Goal: Task Accomplishment & Management: Manage account settings

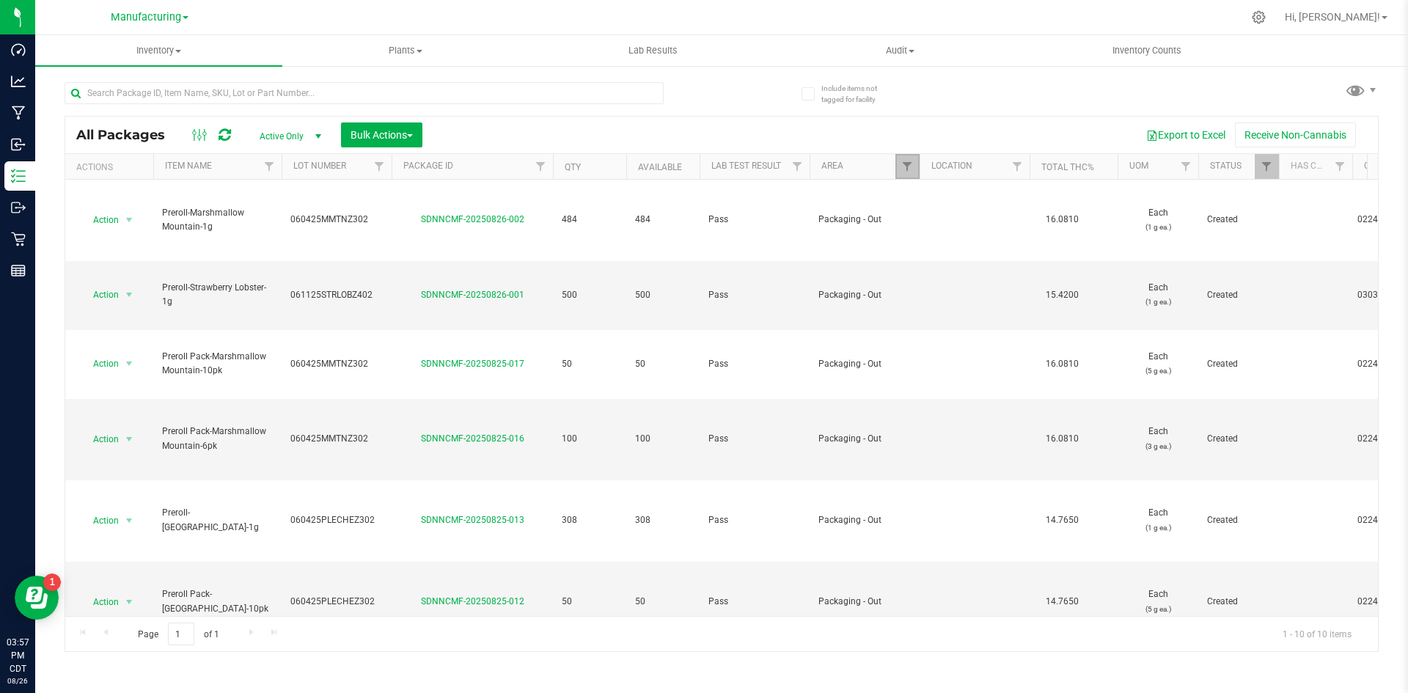
drag, startPoint x: 910, startPoint y: 161, endPoint x: 923, endPoint y: 217, distance: 57.8
click at [911, 161] on span "Filter" at bounding box center [907, 167] width 12 height 12
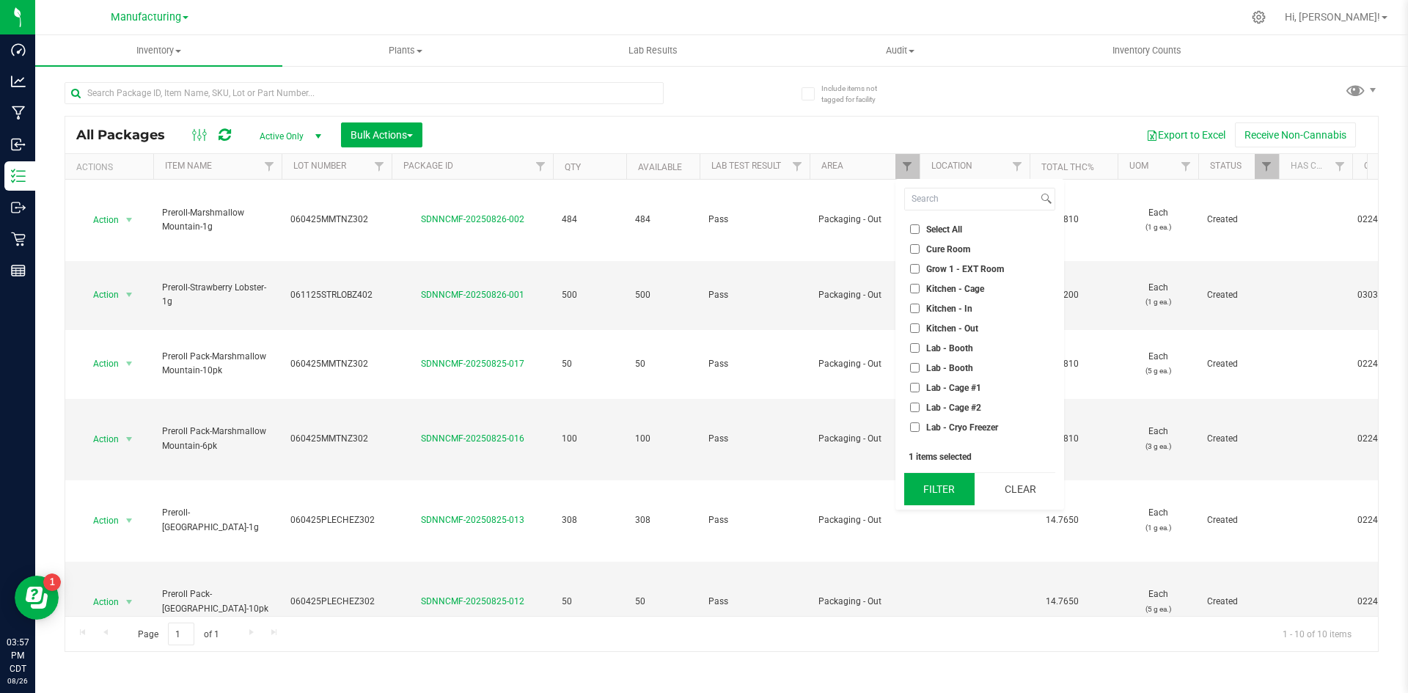
click at [919, 486] on button "Filter" at bounding box center [939, 489] width 70 height 32
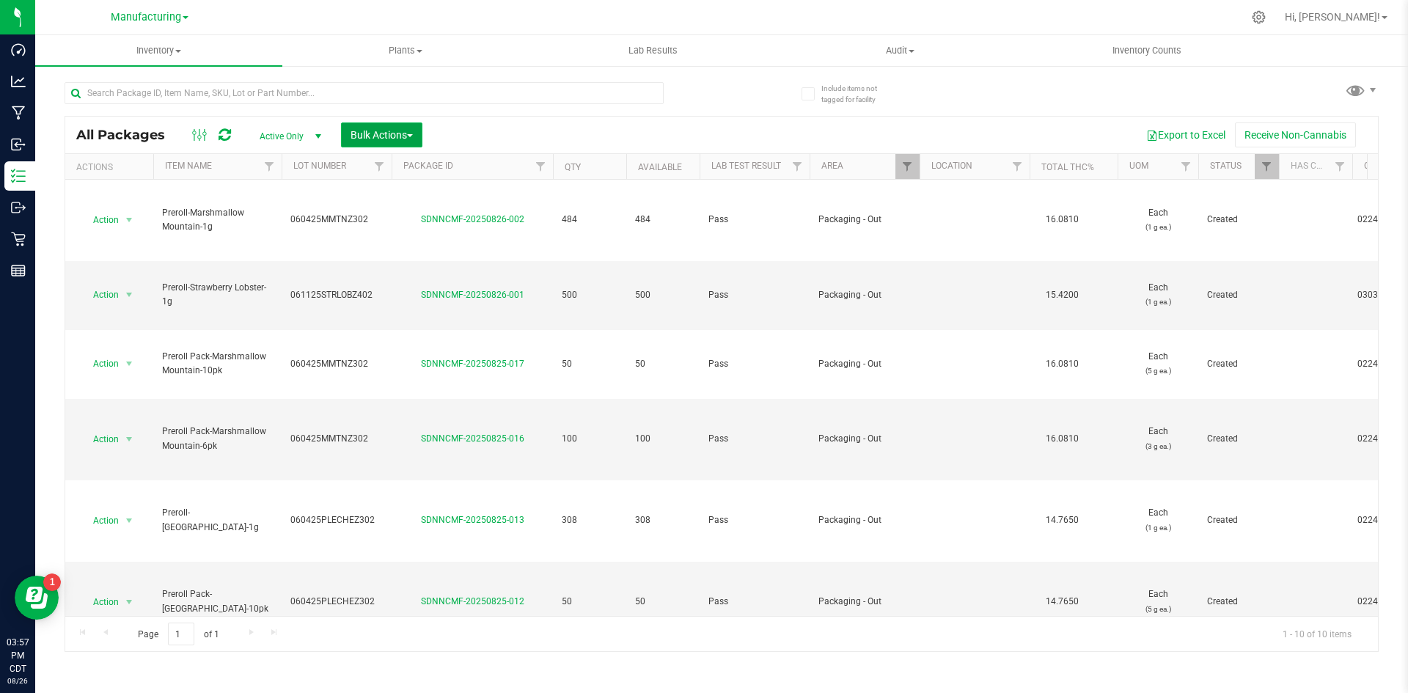
click at [376, 135] on span "Bulk Actions" at bounding box center [382, 135] width 62 height 12
click at [383, 196] on span "Add to outbound order" at bounding box center [400, 195] width 100 height 12
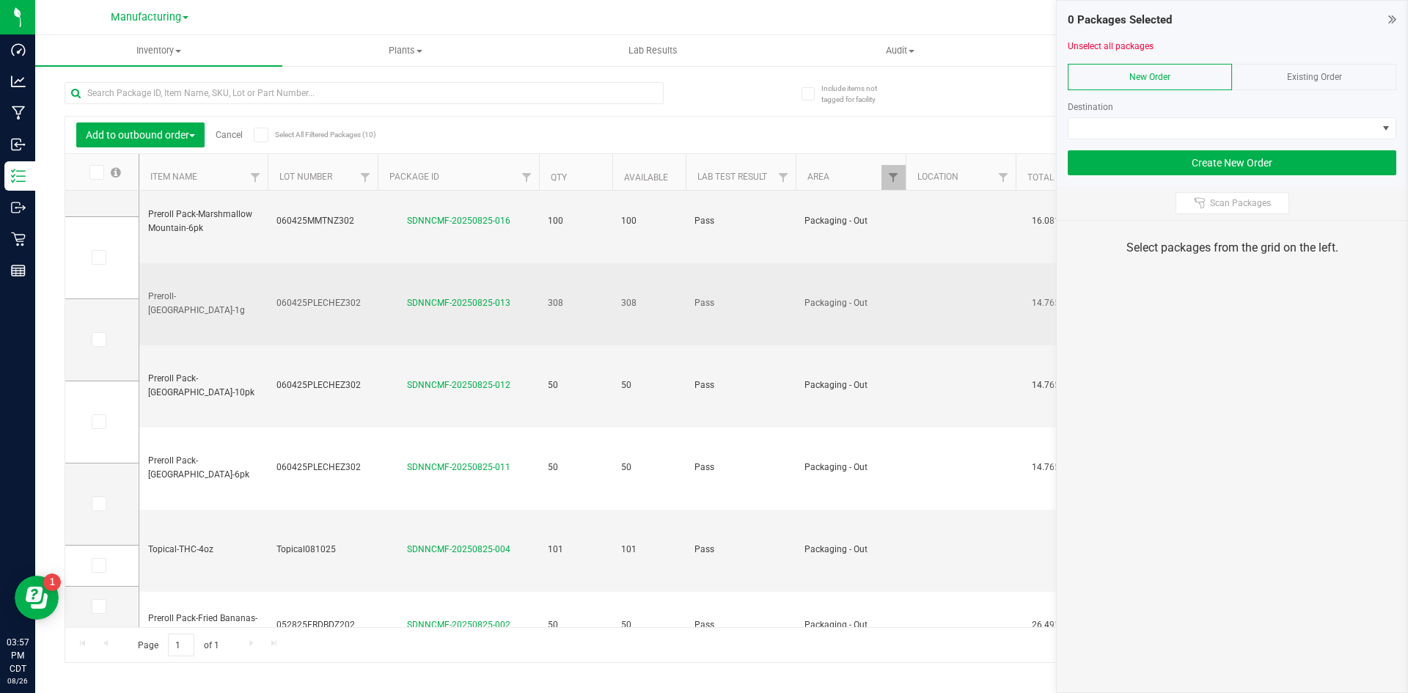
scroll to position [231, 0]
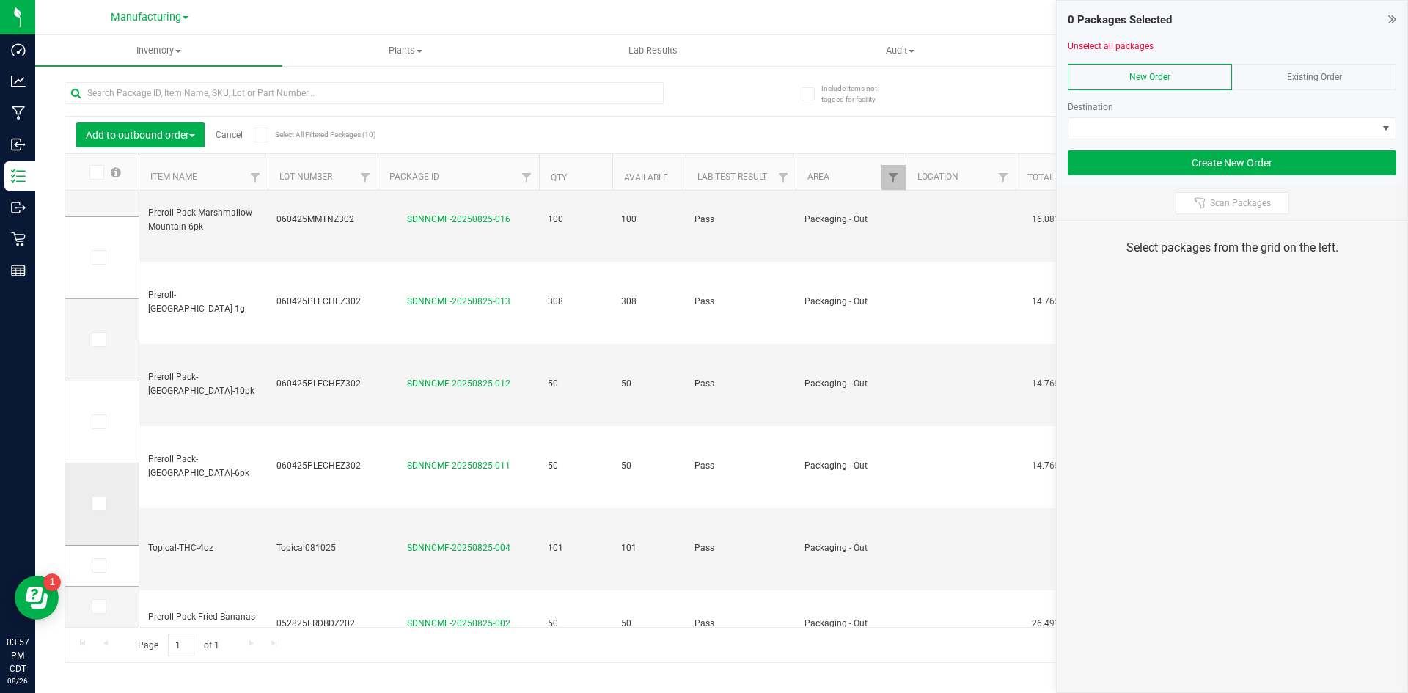
click at [109, 509] on label at bounding box center [102, 504] width 21 height 15
click at [0, 0] on input "checkbox" at bounding box center [0, 0] width 0 height 0
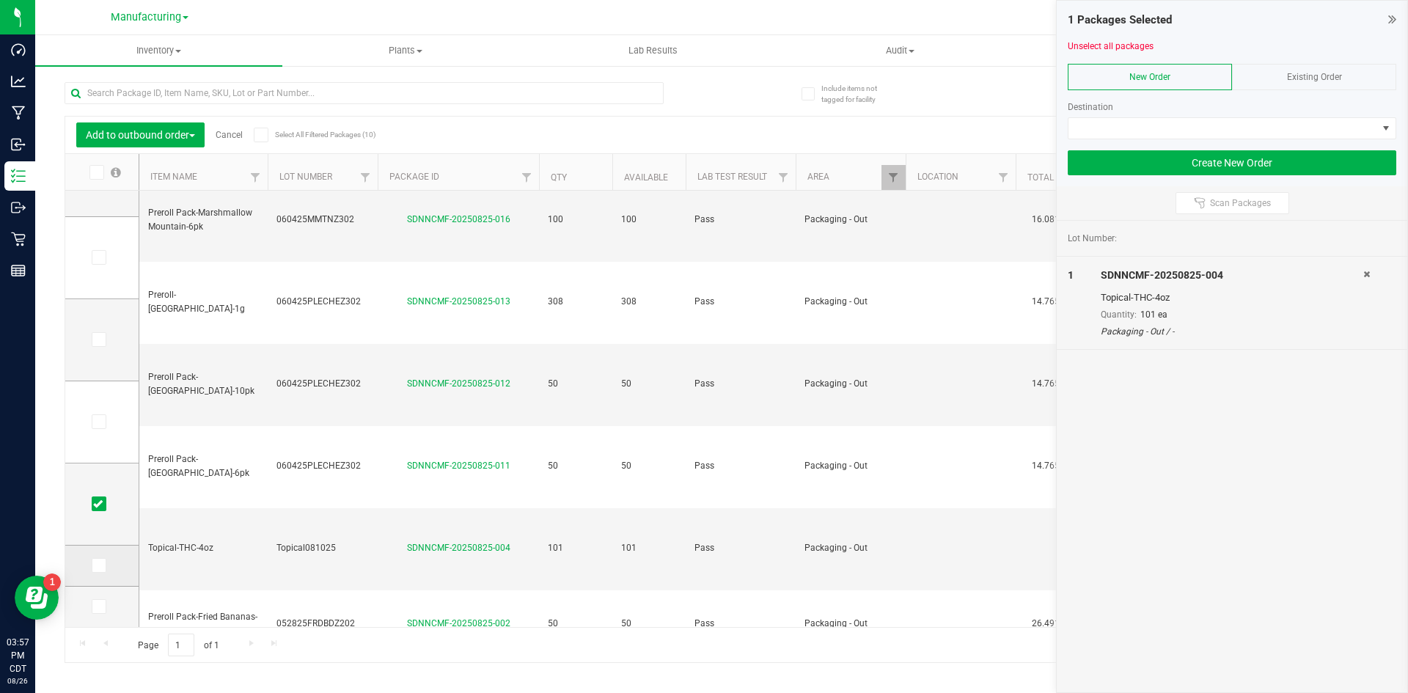
click at [110, 566] on label at bounding box center [102, 565] width 21 height 15
click at [0, 0] on input "checkbox" at bounding box center [0, 0] width 0 height 0
click at [106, 601] on span at bounding box center [99, 606] width 15 height 15
click at [0, 0] on input "checkbox" at bounding box center [0, 0] width 0 height 0
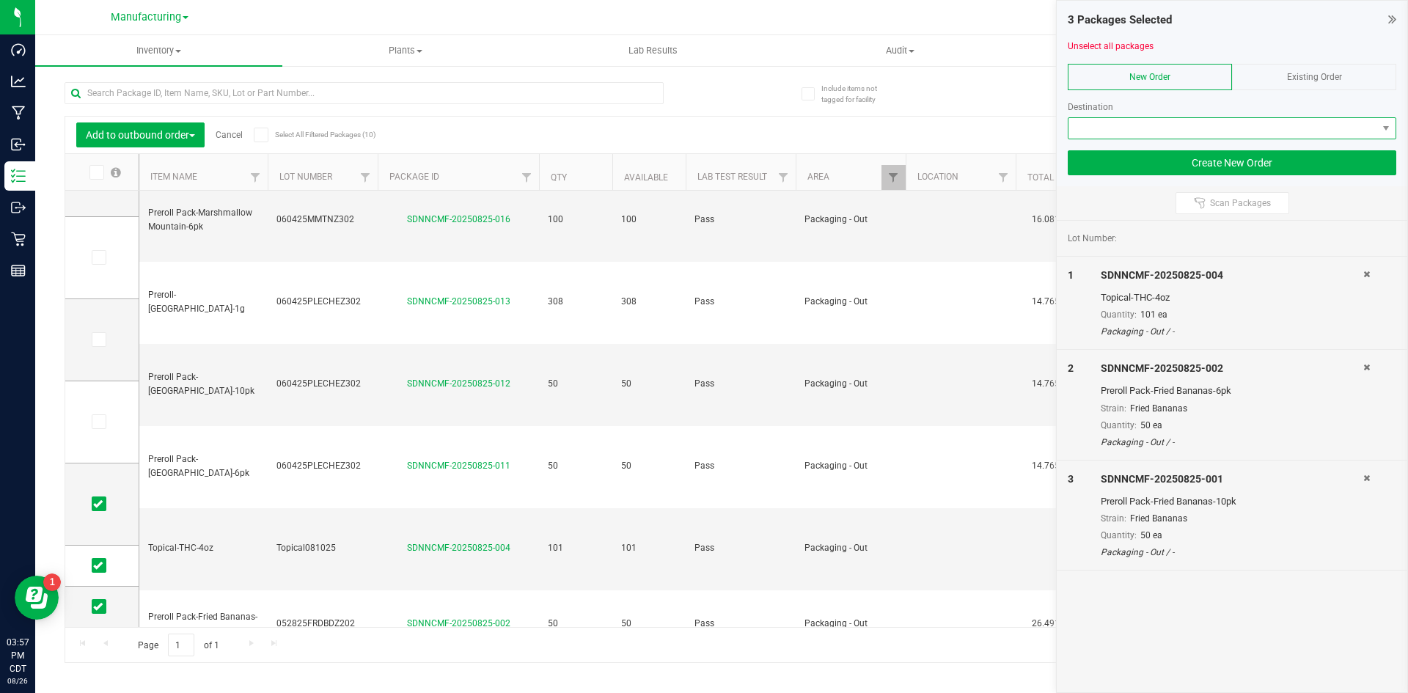
click at [1113, 136] on span at bounding box center [1223, 128] width 309 height 21
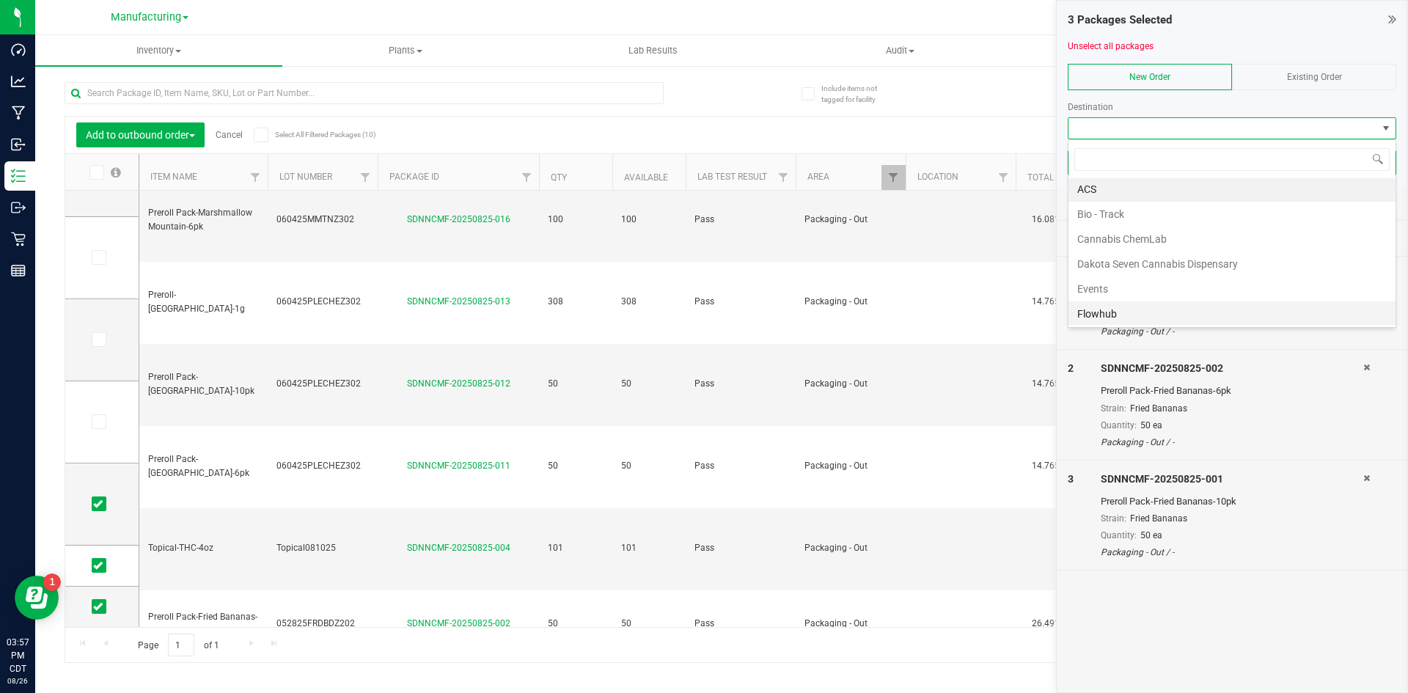
scroll to position [0, 0]
click at [1127, 312] on li "Flowhub" at bounding box center [1232, 315] width 327 height 25
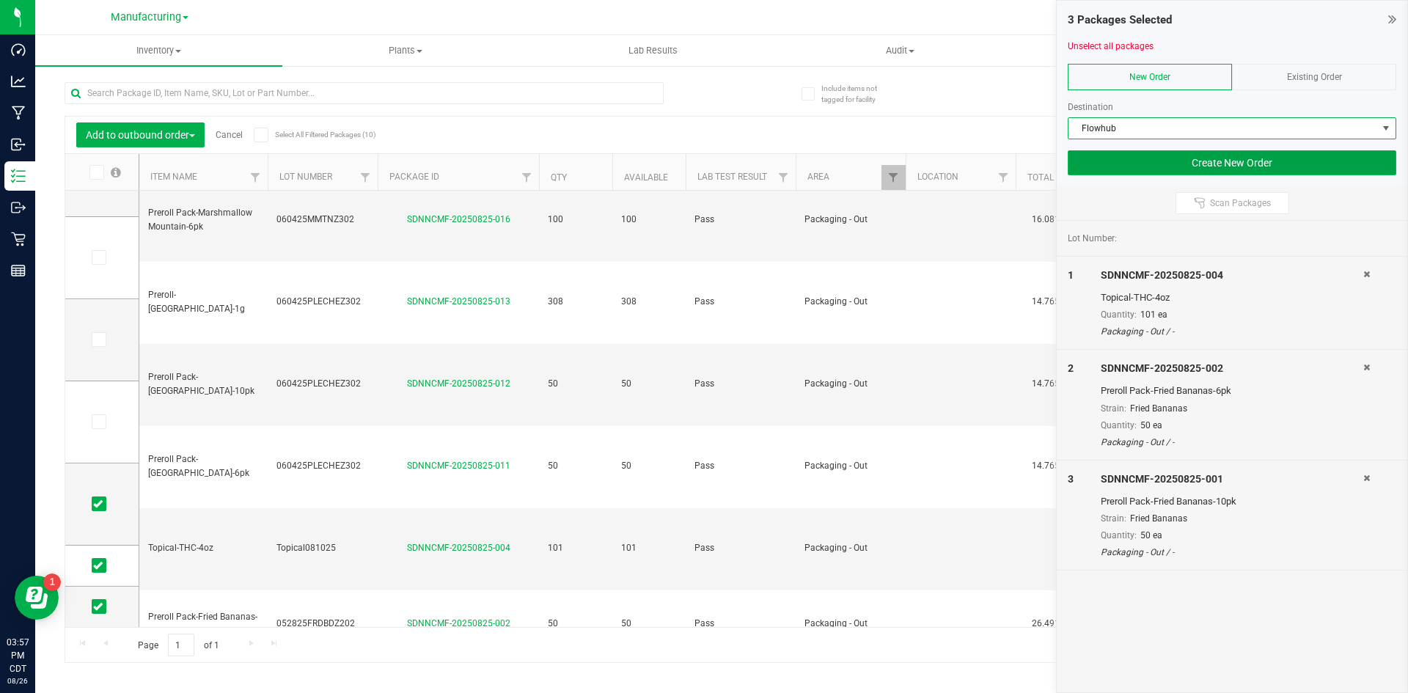
click at [1139, 162] on button "Create New Order" at bounding box center [1232, 162] width 329 height 25
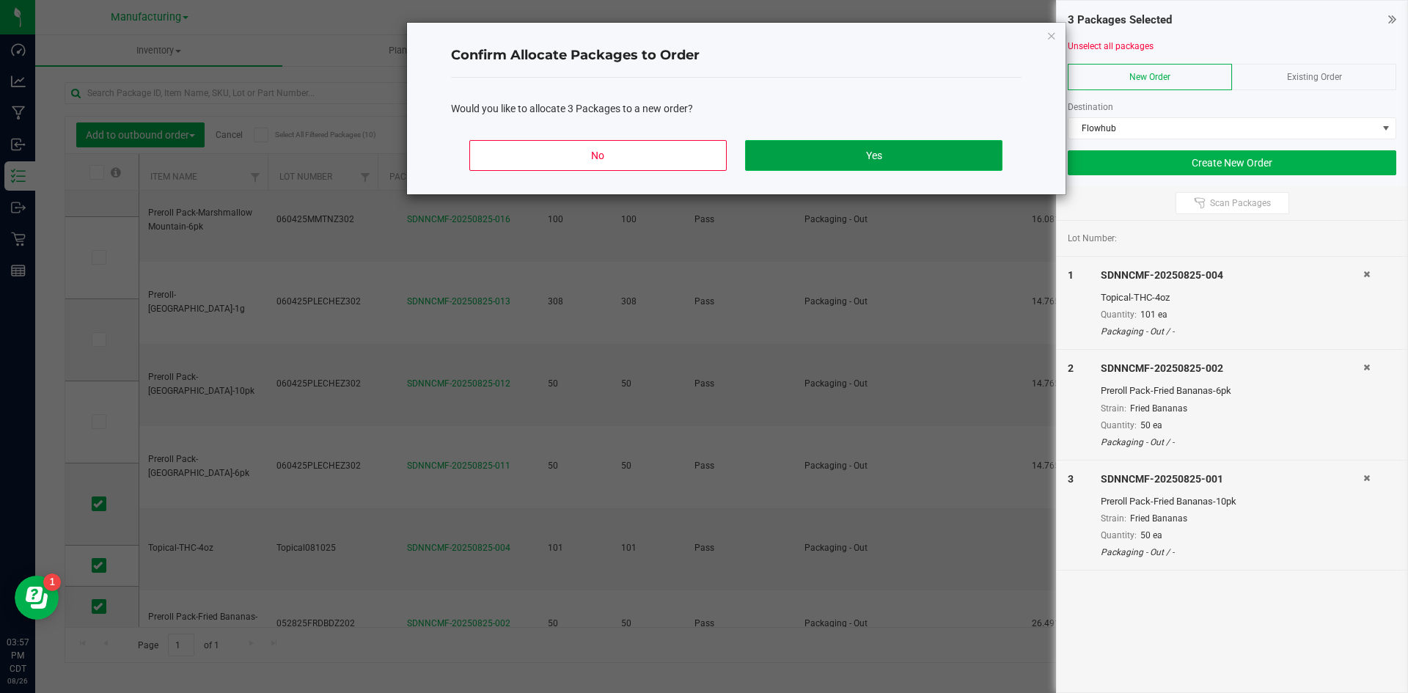
click at [893, 163] on button "Yes" at bounding box center [873, 155] width 257 height 31
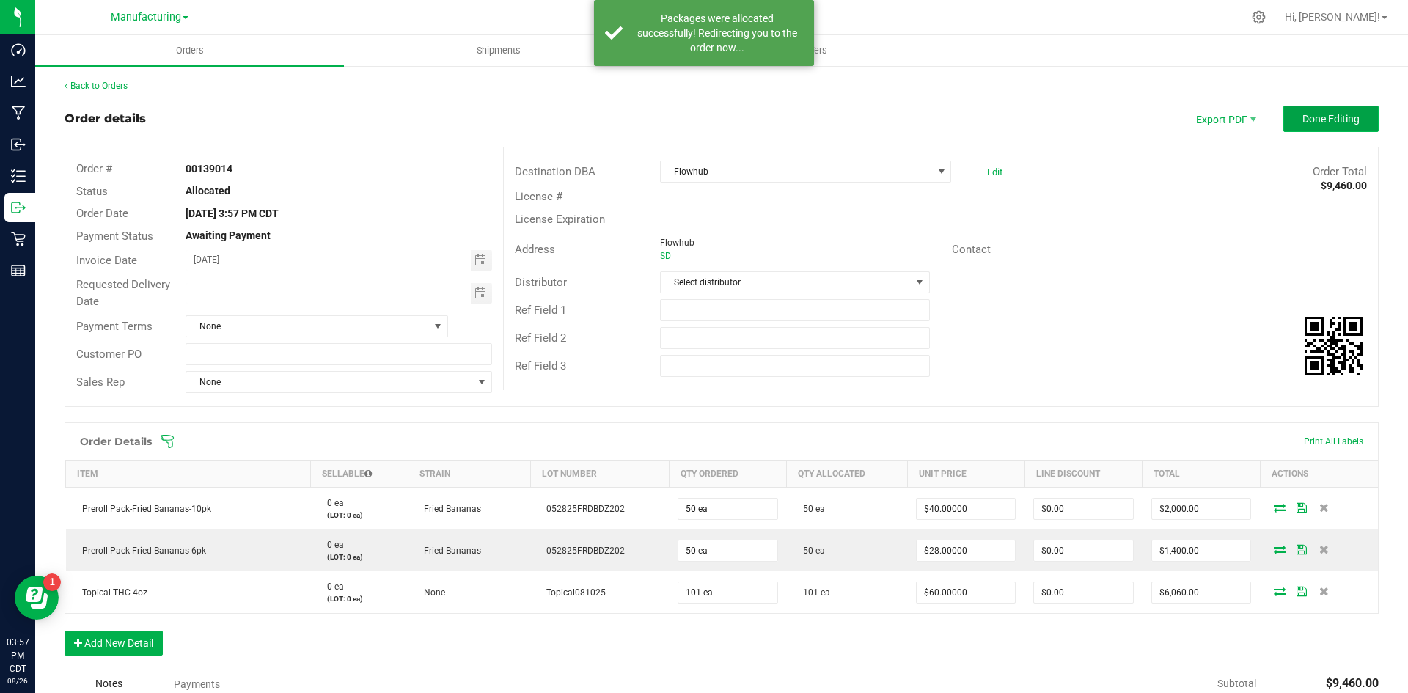
click at [1322, 120] on span "Done Editing" at bounding box center [1331, 119] width 57 height 12
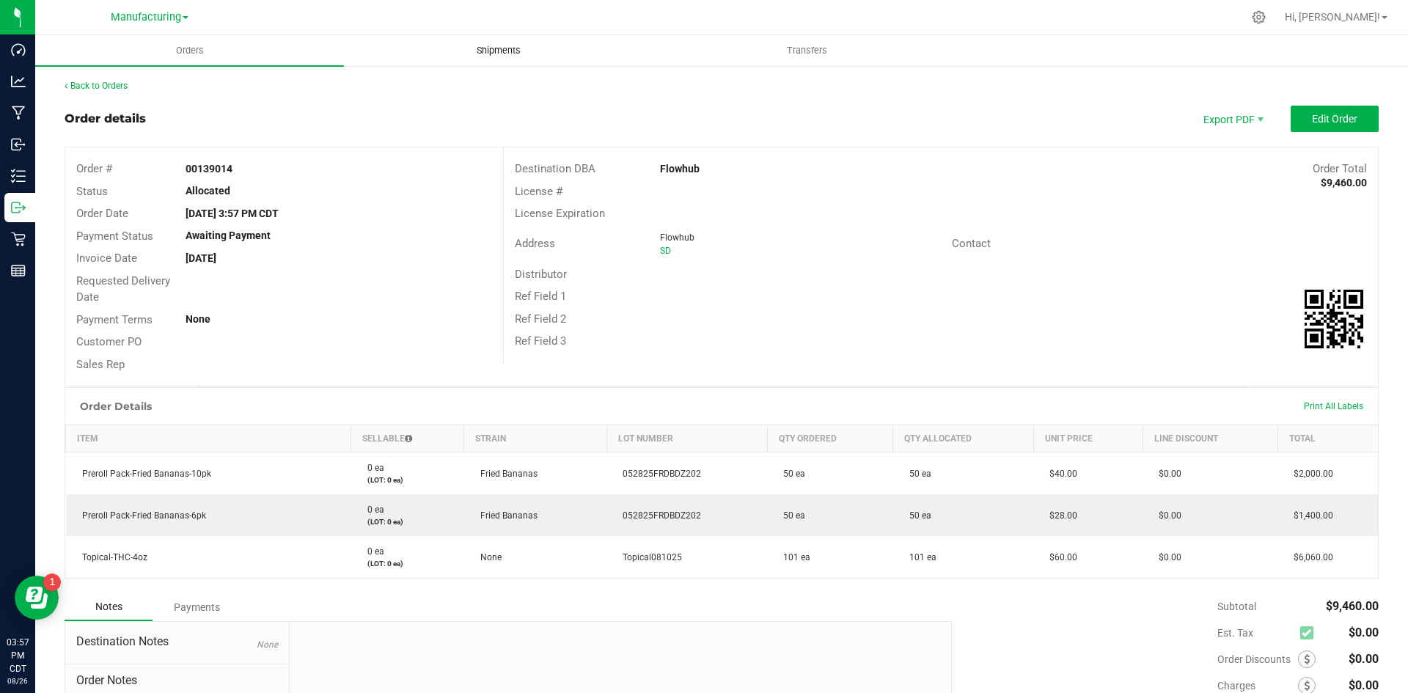
drag, startPoint x: 505, startPoint y: 51, endPoint x: 720, endPoint y: 53, distance: 214.9
click at [506, 50] on span "Shipments" at bounding box center [499, 50] width 84 height 13
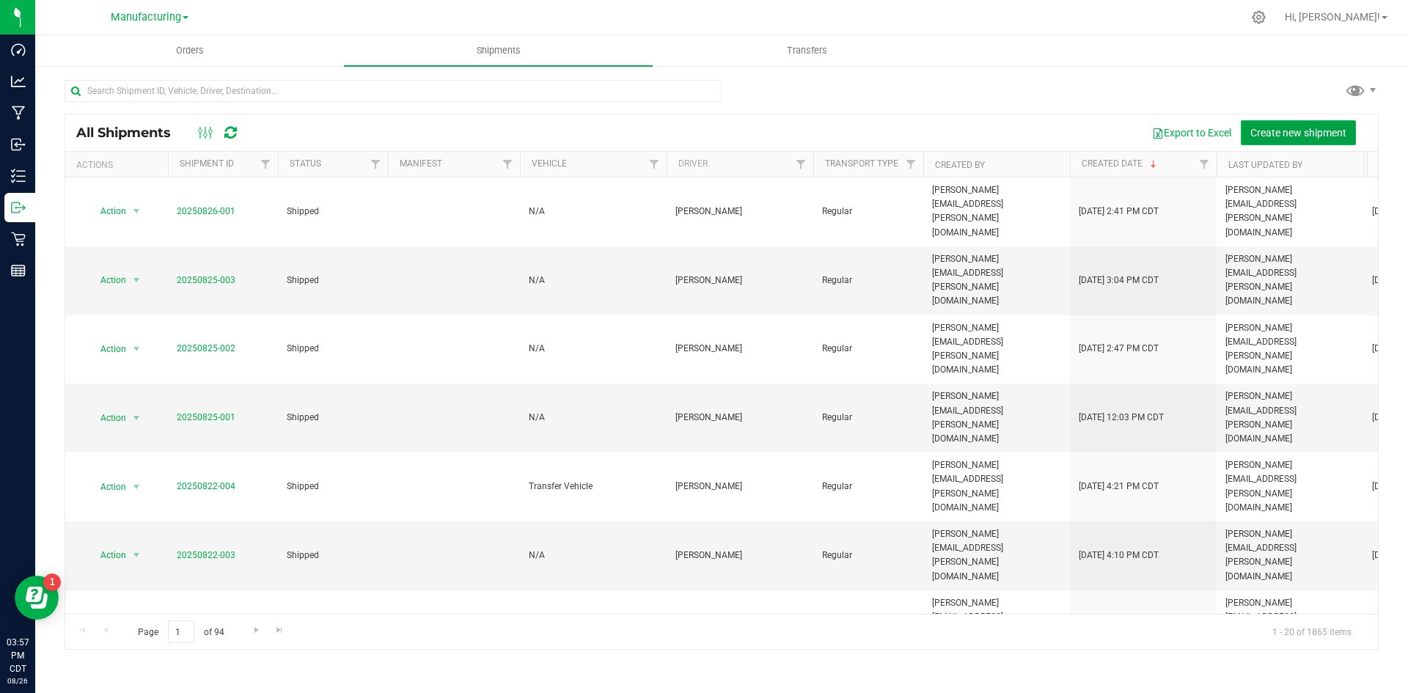
click at [1272, 133] on span "Create new shipment" at bounding box center [1299, 133] width 96 height 12
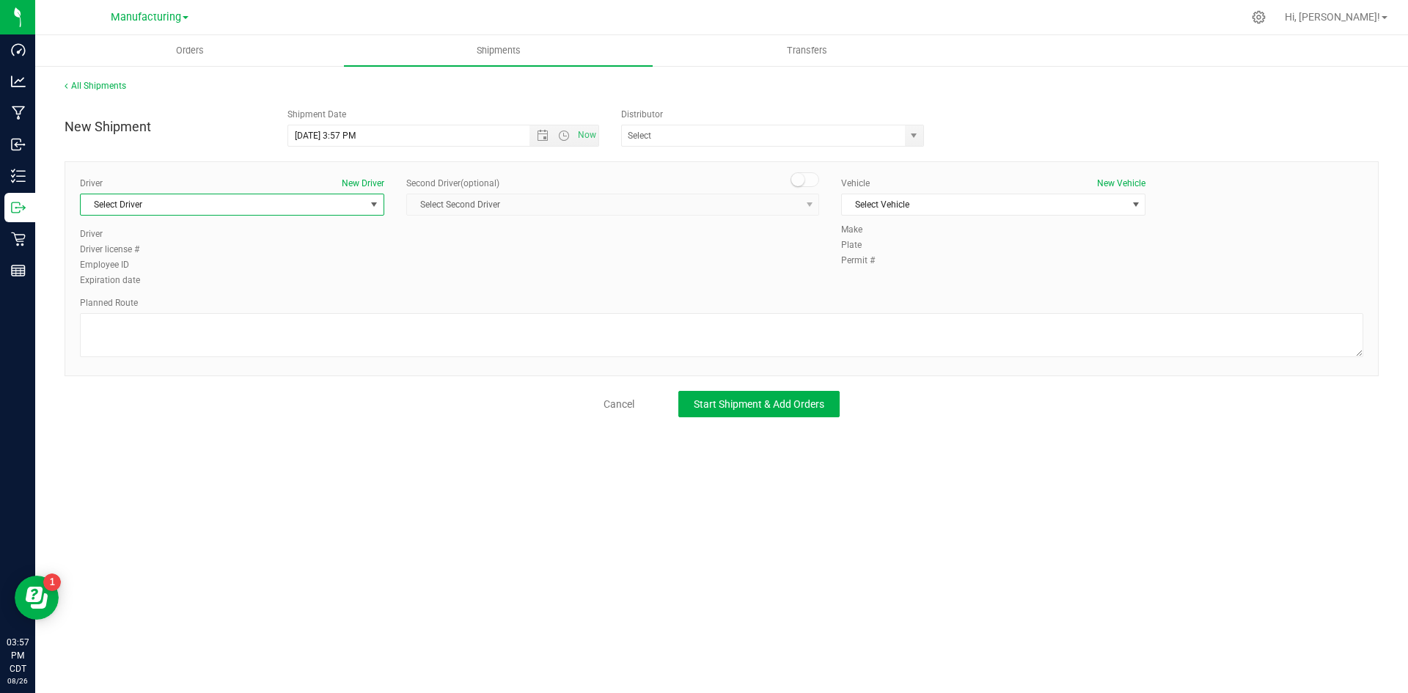
click at [206, 203] on span "Select Driver" at bounding box center [223, 204] width 285 height 21
drag, startPoint x: 197, startPoint y: 271, endPoint x: 296, endPoint y: 262, distance: 98.7
click at [203, 269] on li "[PERSON_NAME]" at bounding box center [232, 266] width 303 height 22
click at [908, 194] on span "Select Vehicle" at bounding box center [993, 205] width 304 height 22
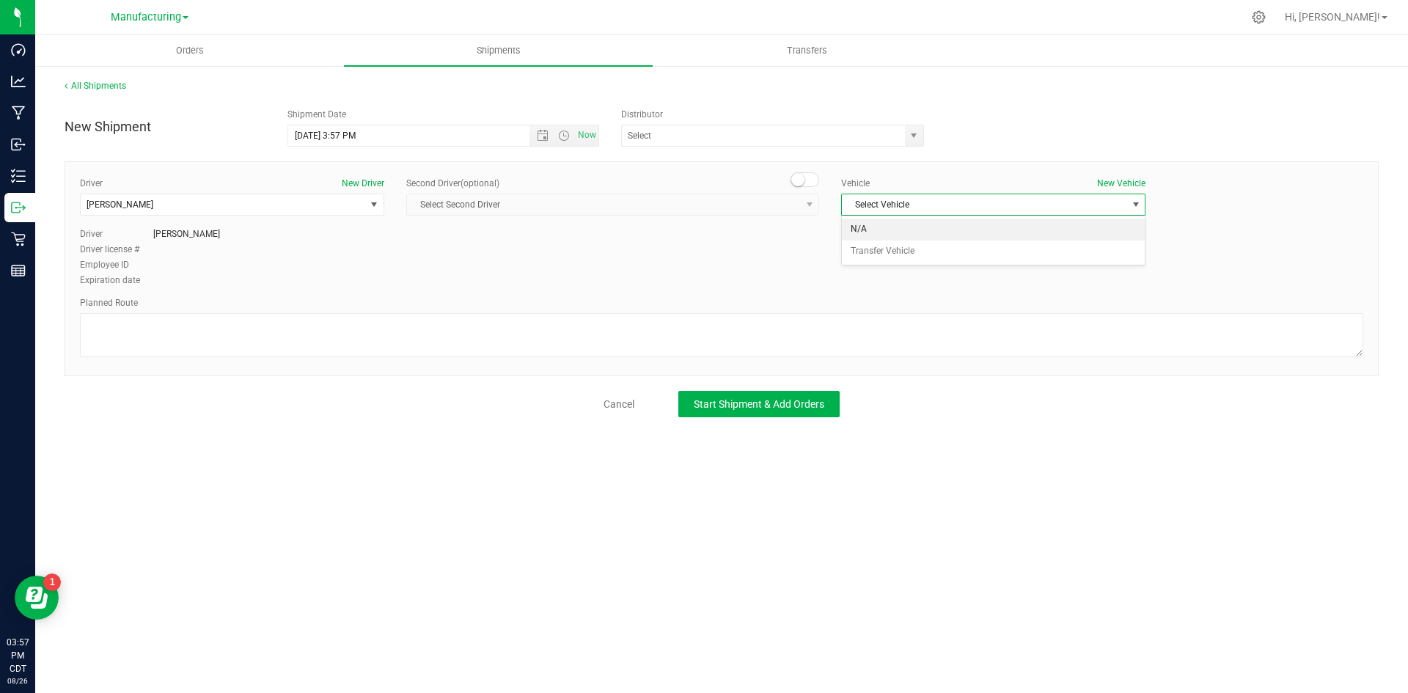
click at [899, 223] on li "N/A" at bounding box center [993, 230] width 303 height 22
click at [827, 332] on textarea at bounding box center [722, 335] width 1284 height 44
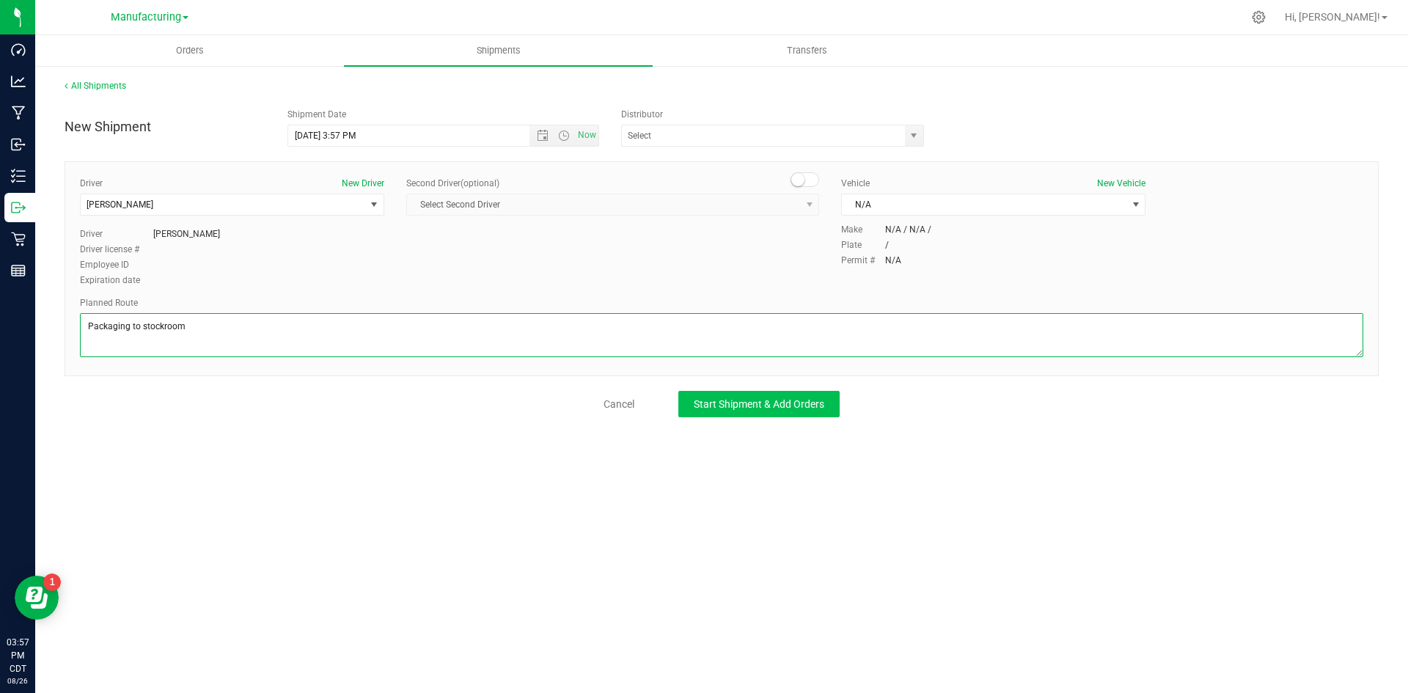
type textarea "Packaging to stockroom"
click at [813, 402] on span "Start Shipment & Add Orders" at bounding box center [759, 404] width 131 height 12
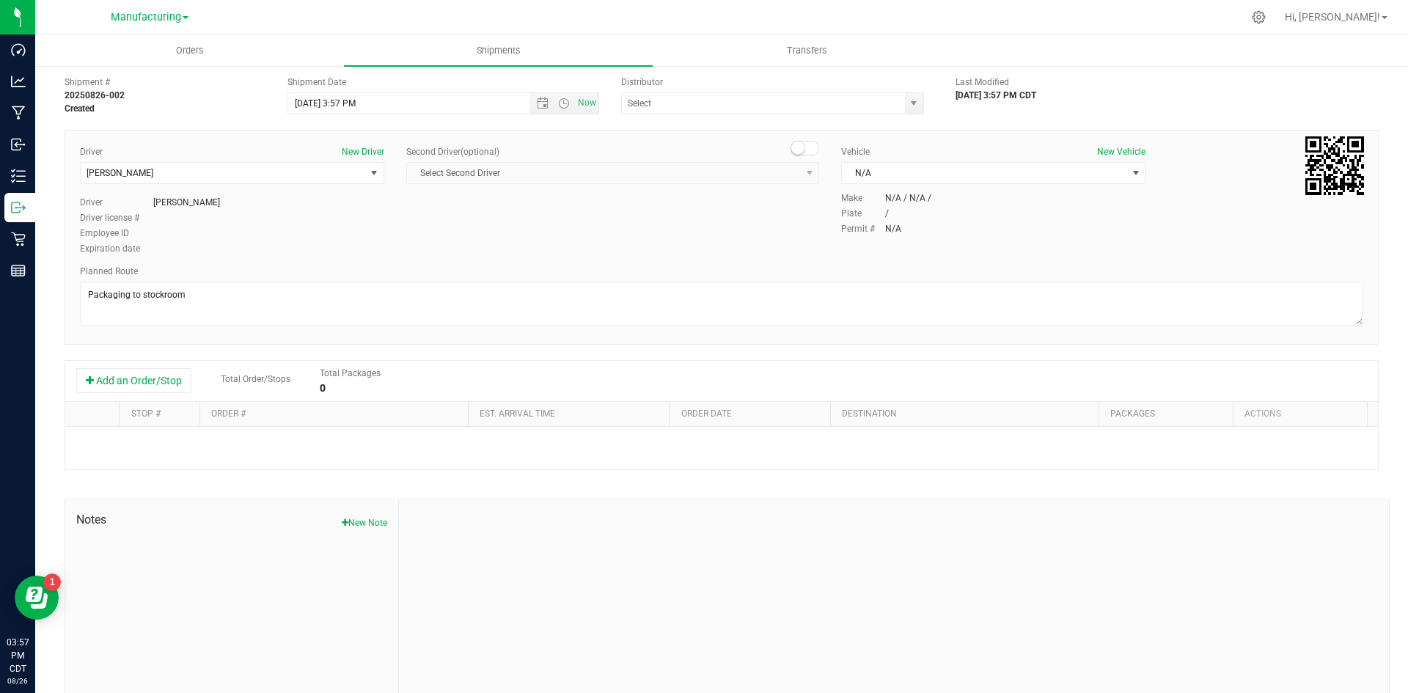
scroll to position [56, 0]
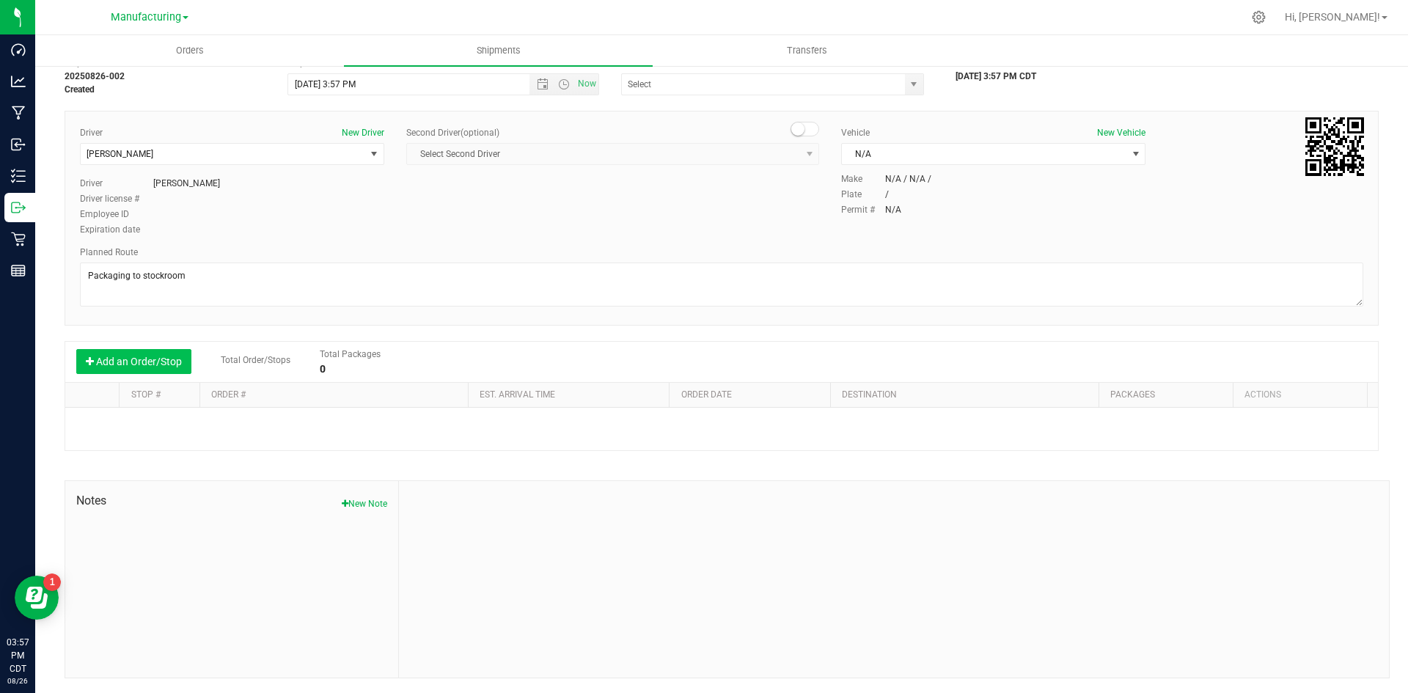
click at [172, 359] on button "Add an Order/Stop" at bounding box center [133, 361] width 115 height 25
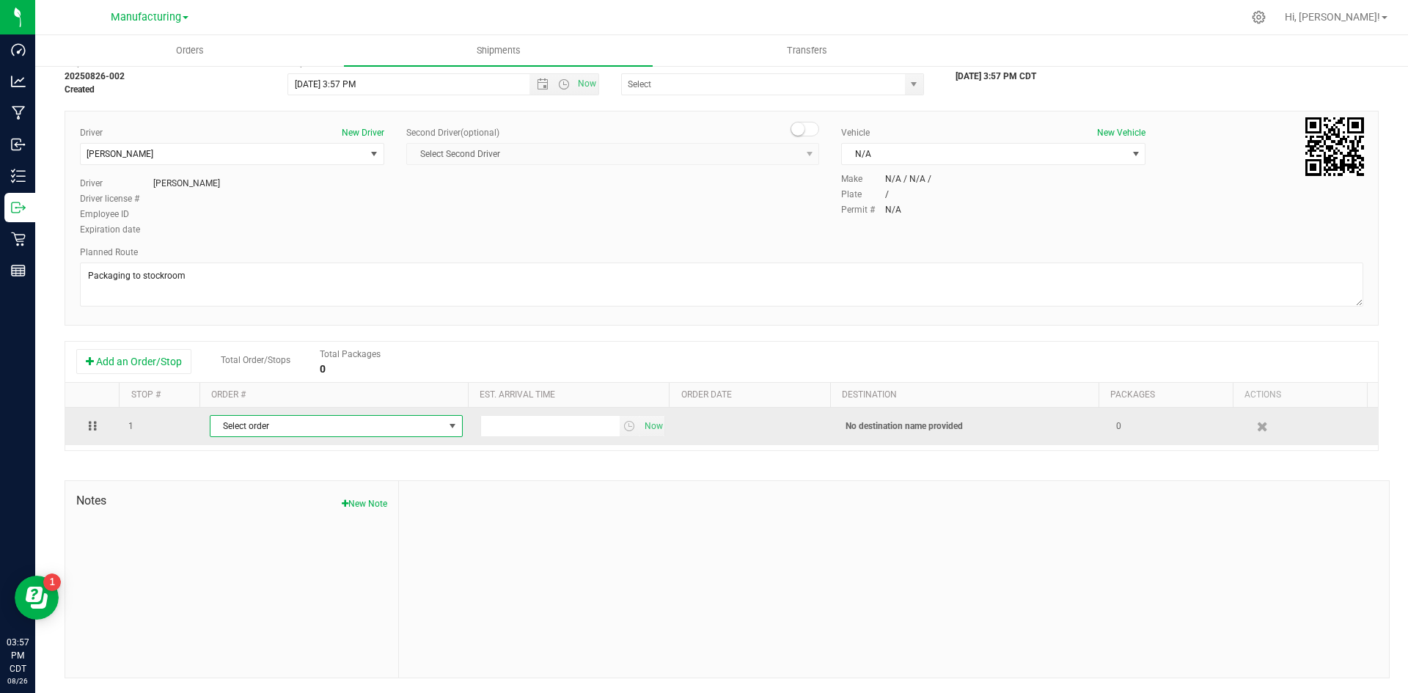
click at [255, 425] on span "Select order" at bounding box center [327, 426] width 233 height 21
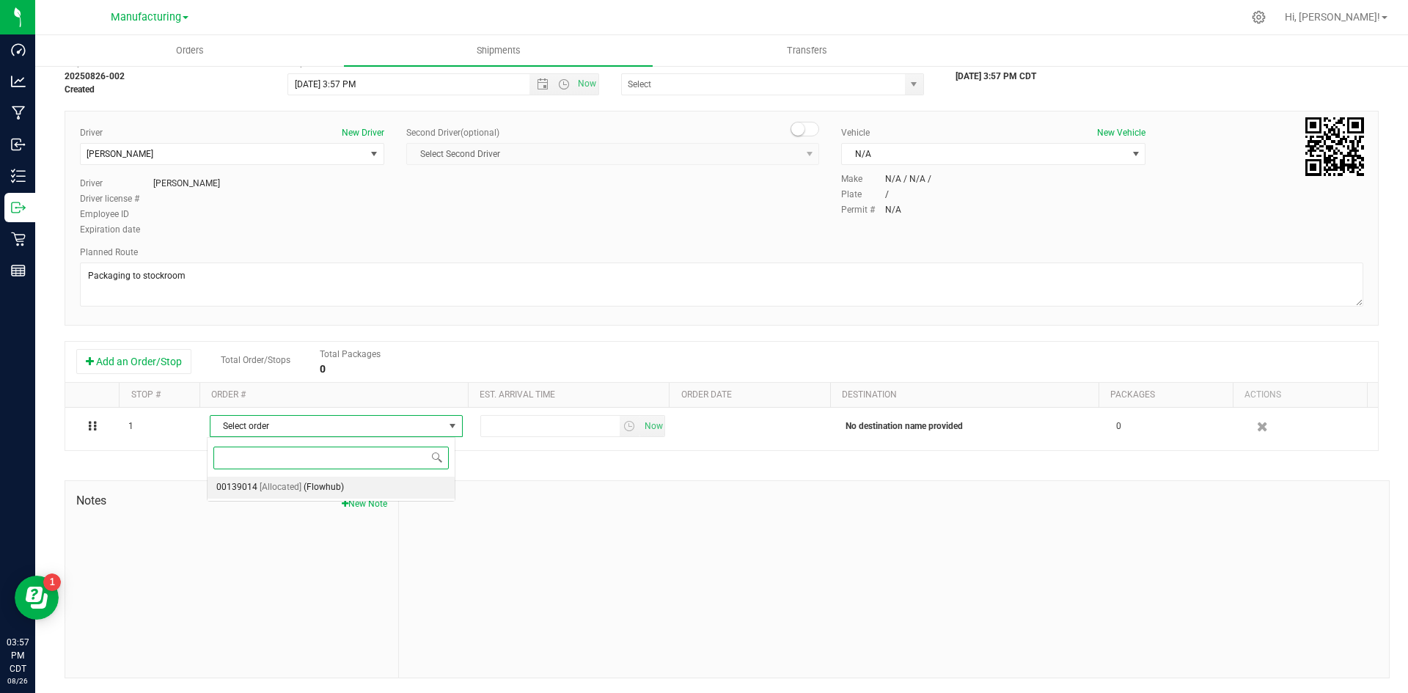
drag, startPoint x: 310, startPoint y: 494, endPoint x: 337, endPoint y: 491, distance: 26.6
click at [312, 494] on span "(Flowhub)" at bounding box center [324, 487] width 40 height 19
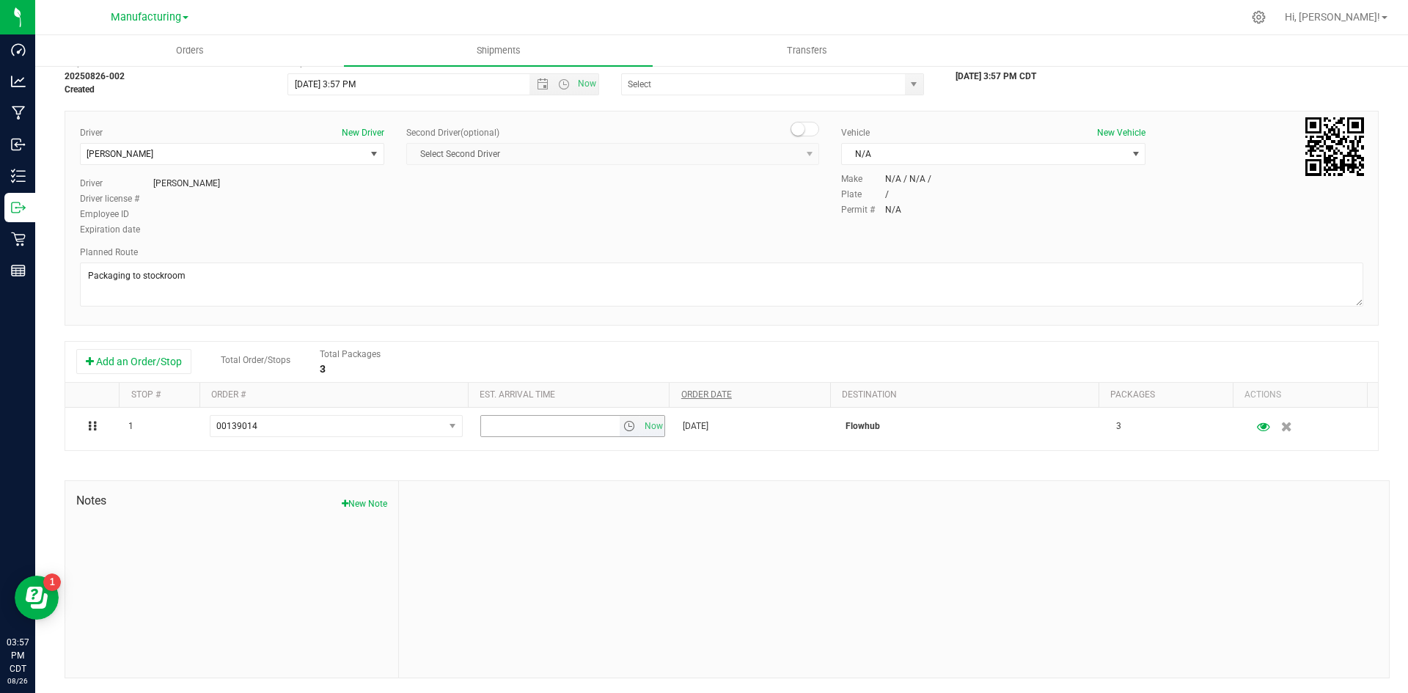
drag, startPoint x: 637, startPoint y: 425, endPoint x: 677, endPoint y: 396, distance: 49.3
click at [641, 426] on span "Now" at bounding box center [653, 426] width 25 height 21
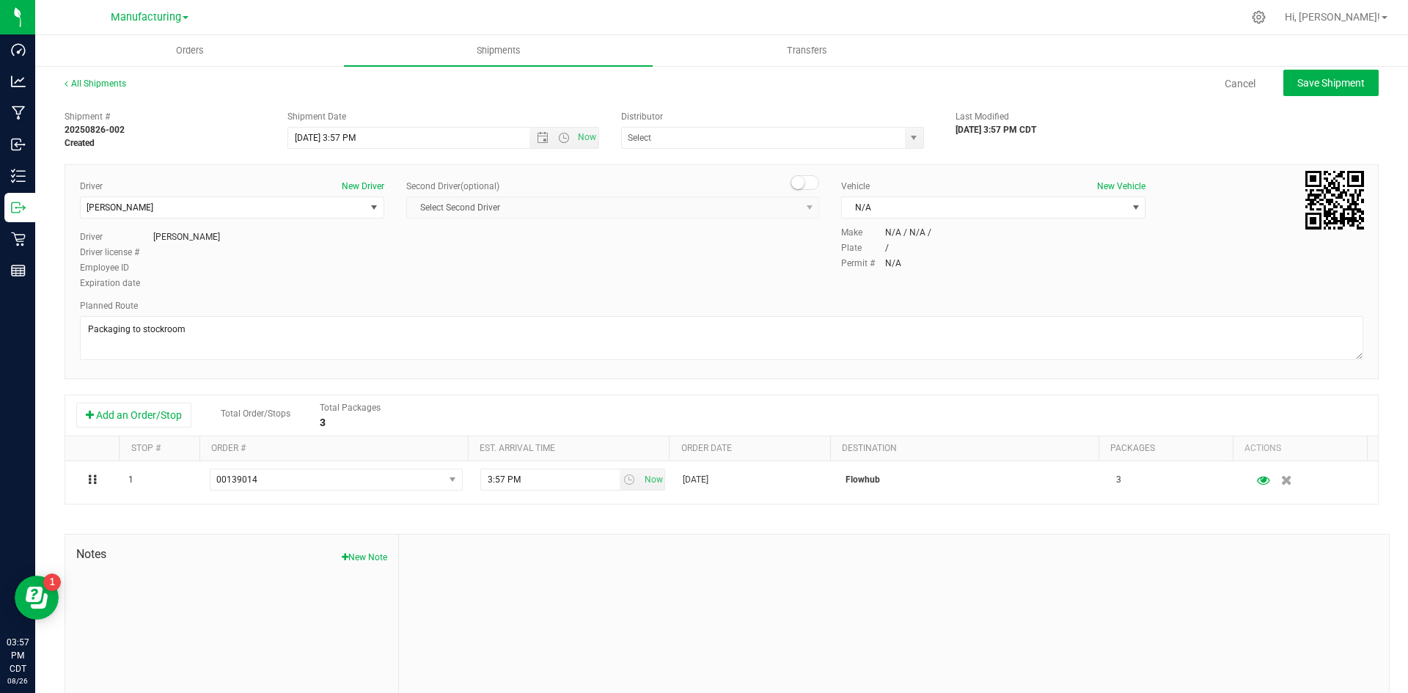
scroll to position [0, 0]
click at [1298, 87] on span "Save Shipment" at bounding box center [1331, 85] width 67 height 12
type input "[DATE] 8:57 PM"
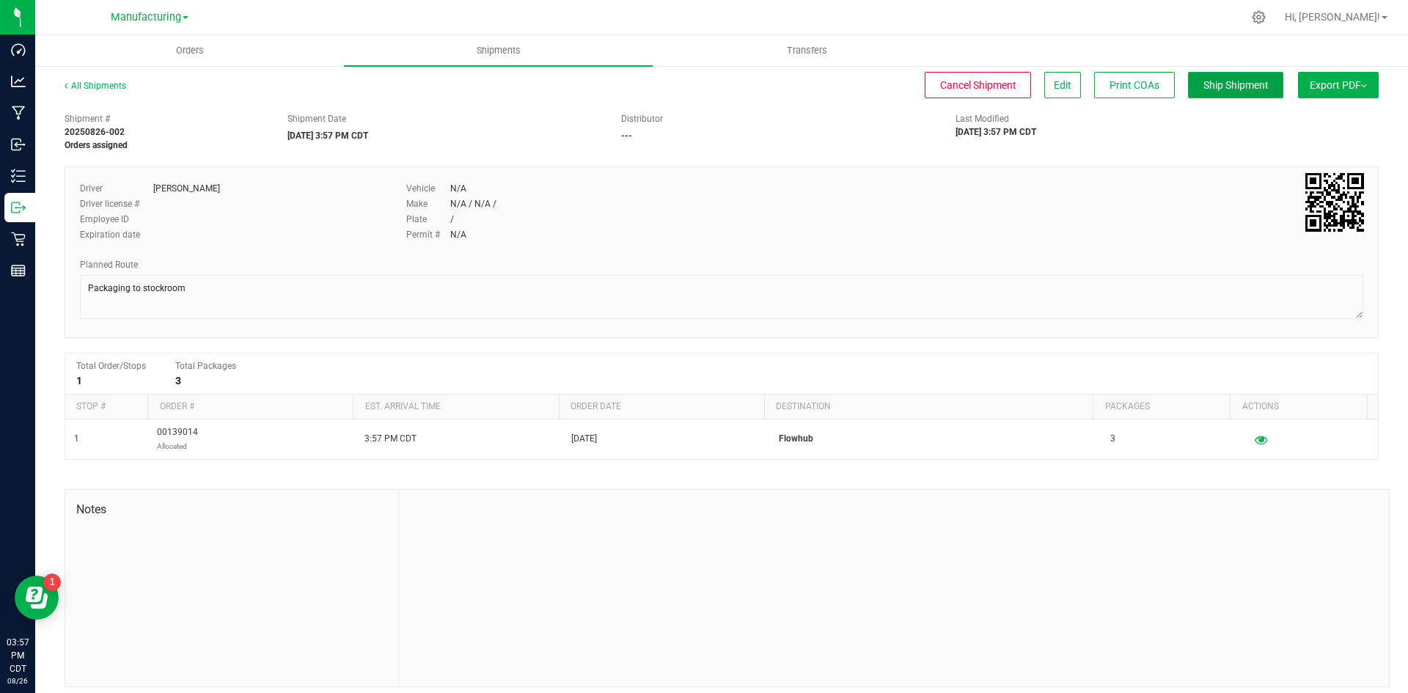
click at [1234, 81] on span "Ship Shipment" at bounding box center [1236, 85] width 65 height 12
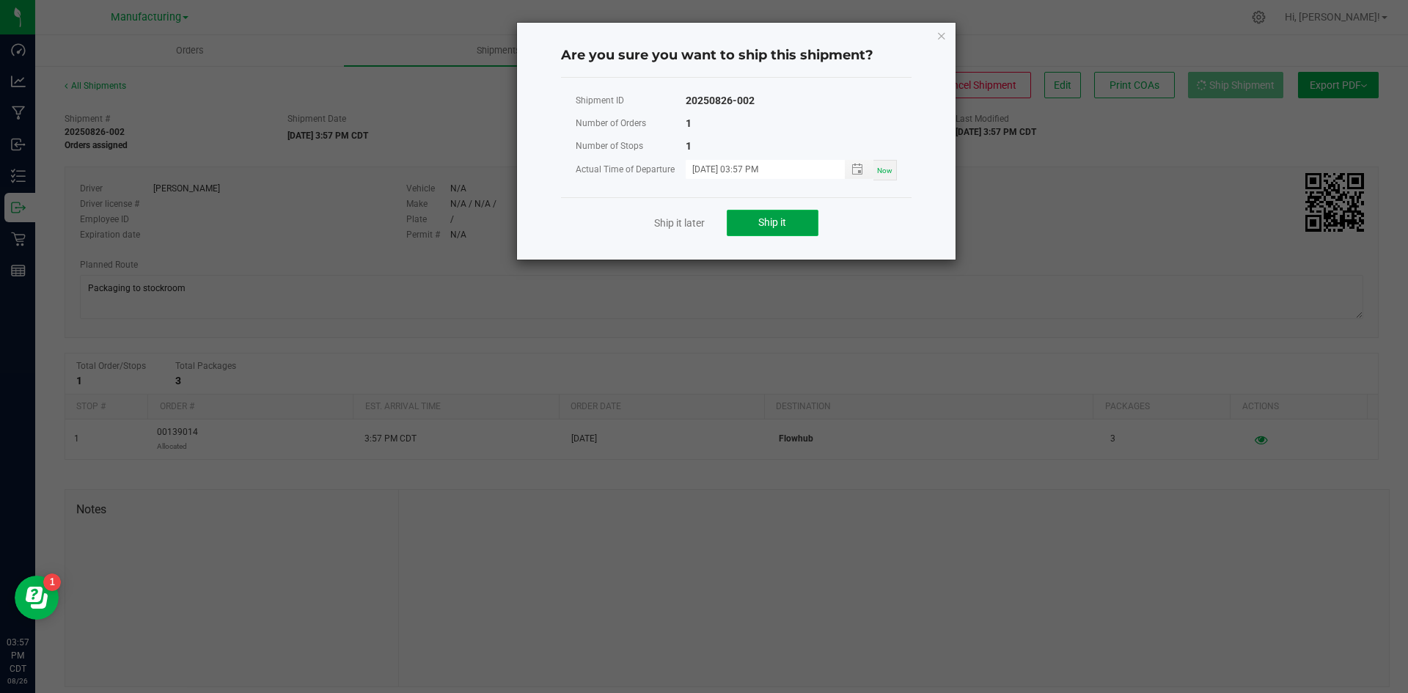
click at [761, 233] on button "Ship it" at bounding box center [773, 223] width 92 height 26
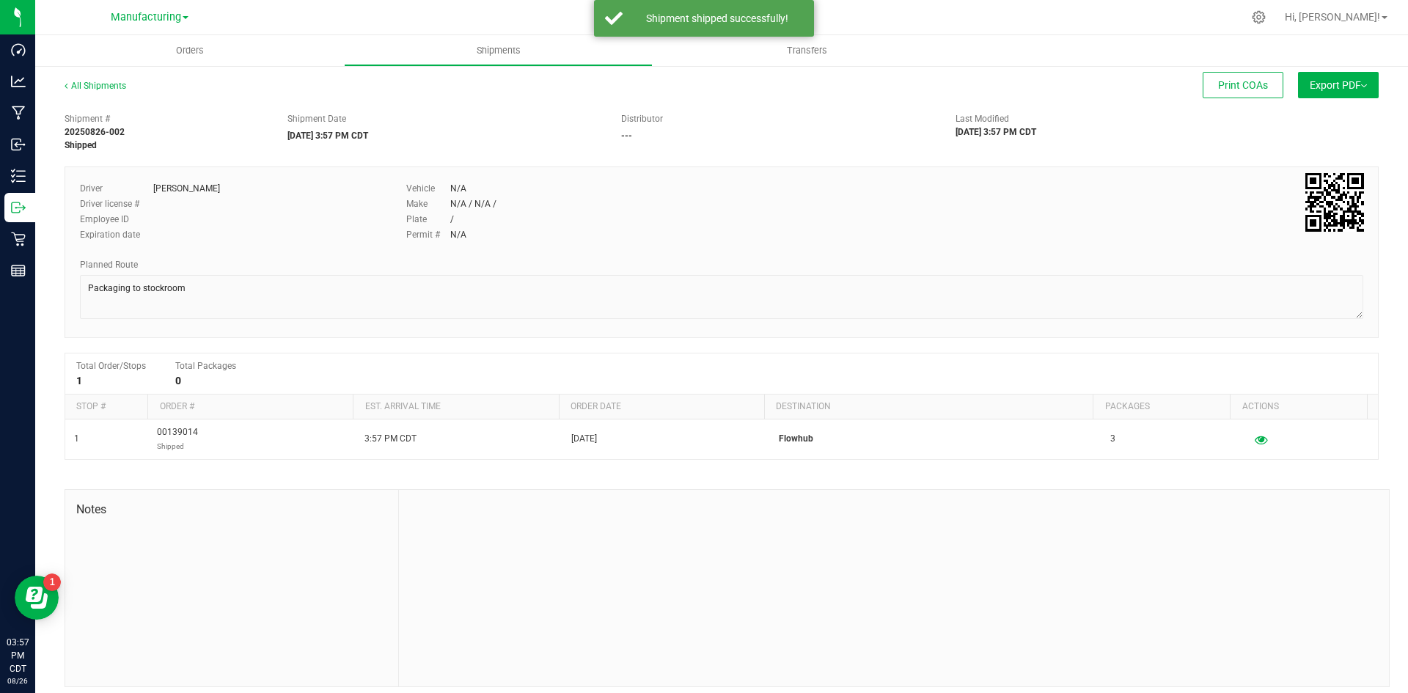
drag, startPoint x: 145, startPoint y: 14, endPoint x: 146, endPoint y: 29, distance: 15.4
click at [146, 14] on span "Manufacturing" at bounding box center [146, 17] width 70 height 12
click at [122, 86] on link "Retail" at bounding box center [150, 91] width 214 height 20
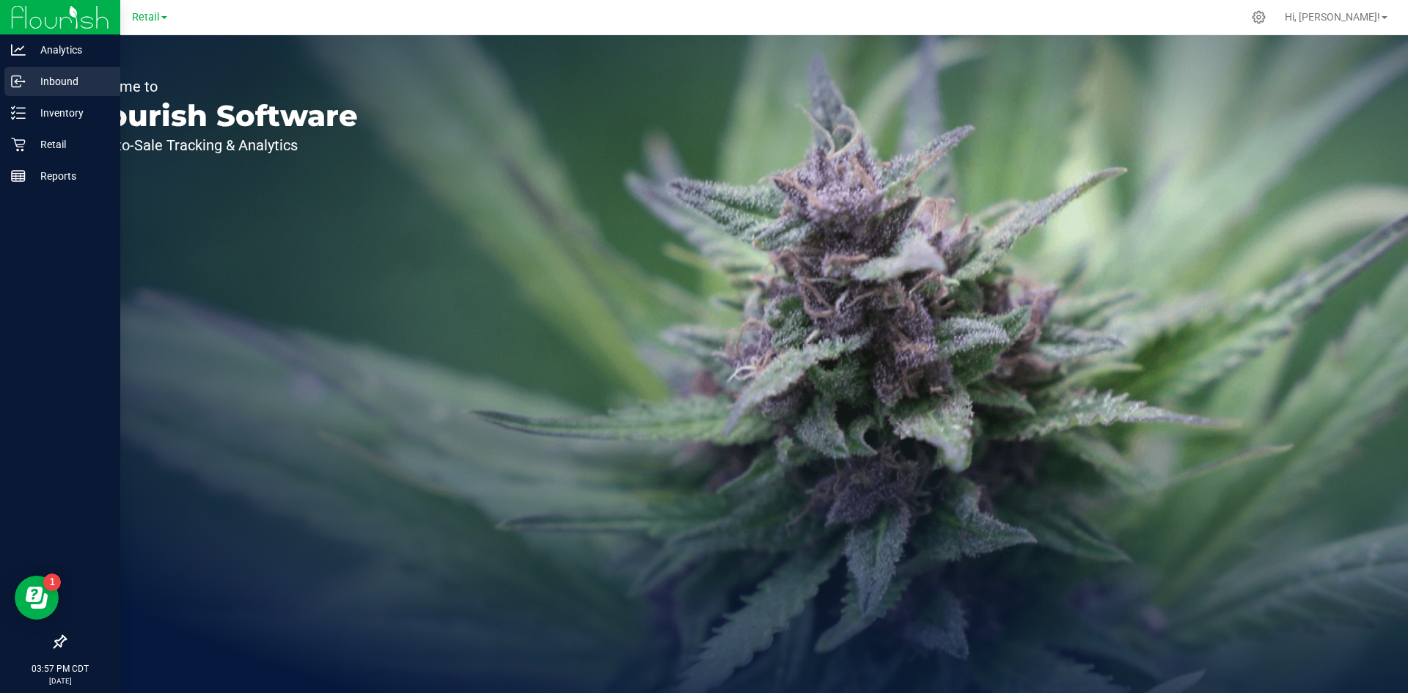
click at [16, 81] on icon at bounding box center [18, 81] width 15 height 15
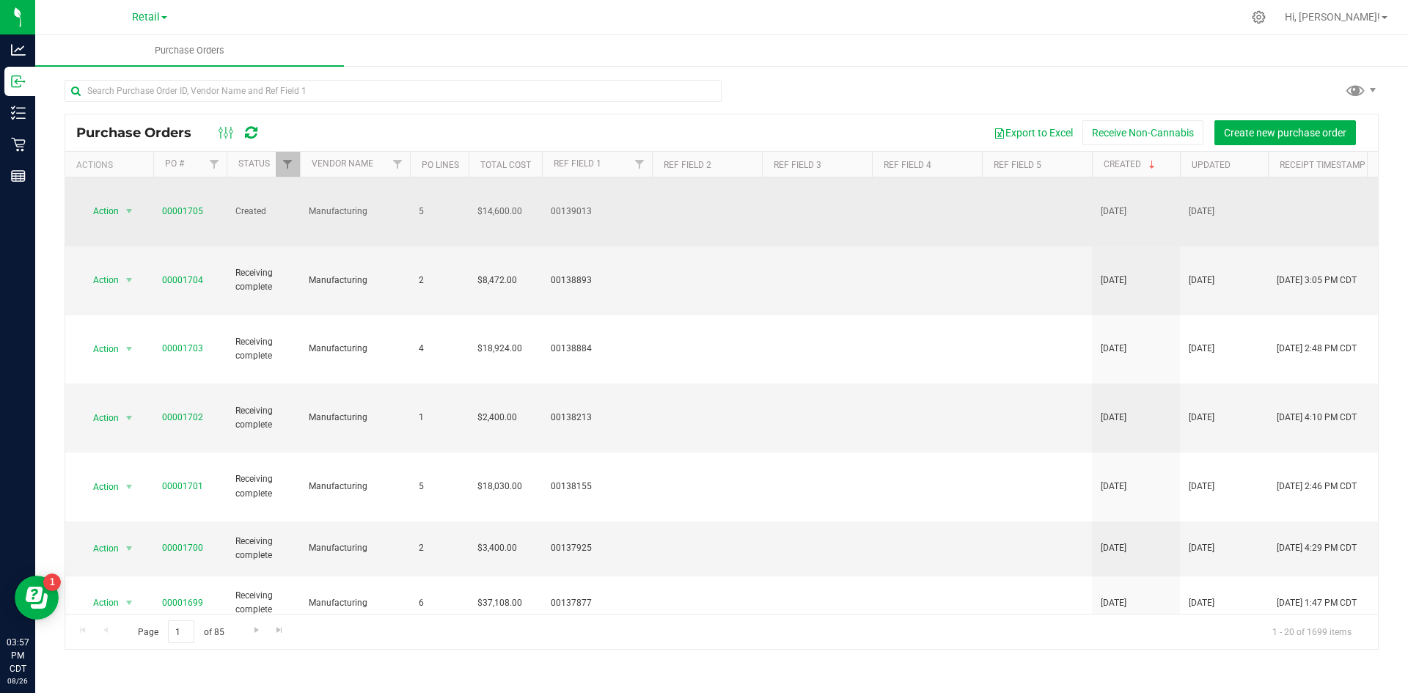
click at [191, 205] on span "00001705" at bounding box center [182, 212] width 41 height 14
click at [174, 206] on link "00001705" at bounding box center [182, 211] width 41 height 10
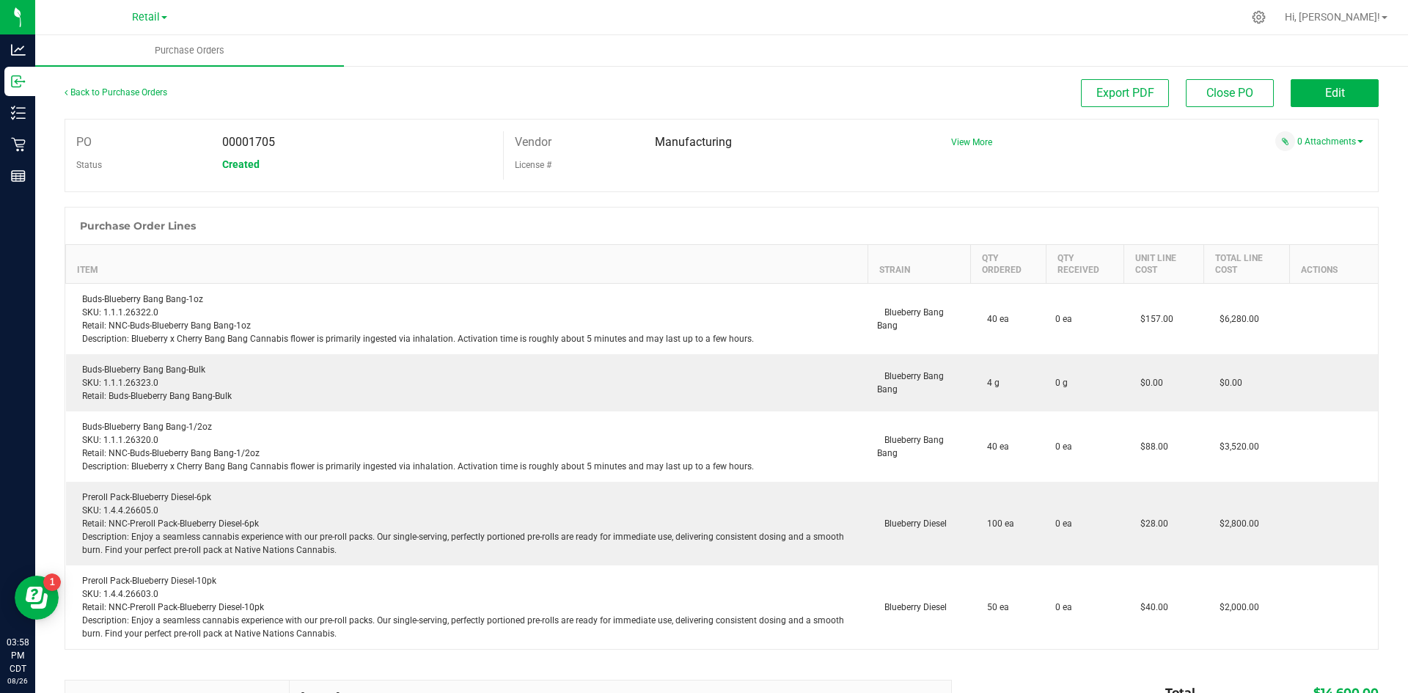
click at [37, 125] on div "Back to Purchase Orders Export PDF Close PO Edit PO 00001705 Status Created Ven…" at bounding box center [721, 479] width 1373 height 828
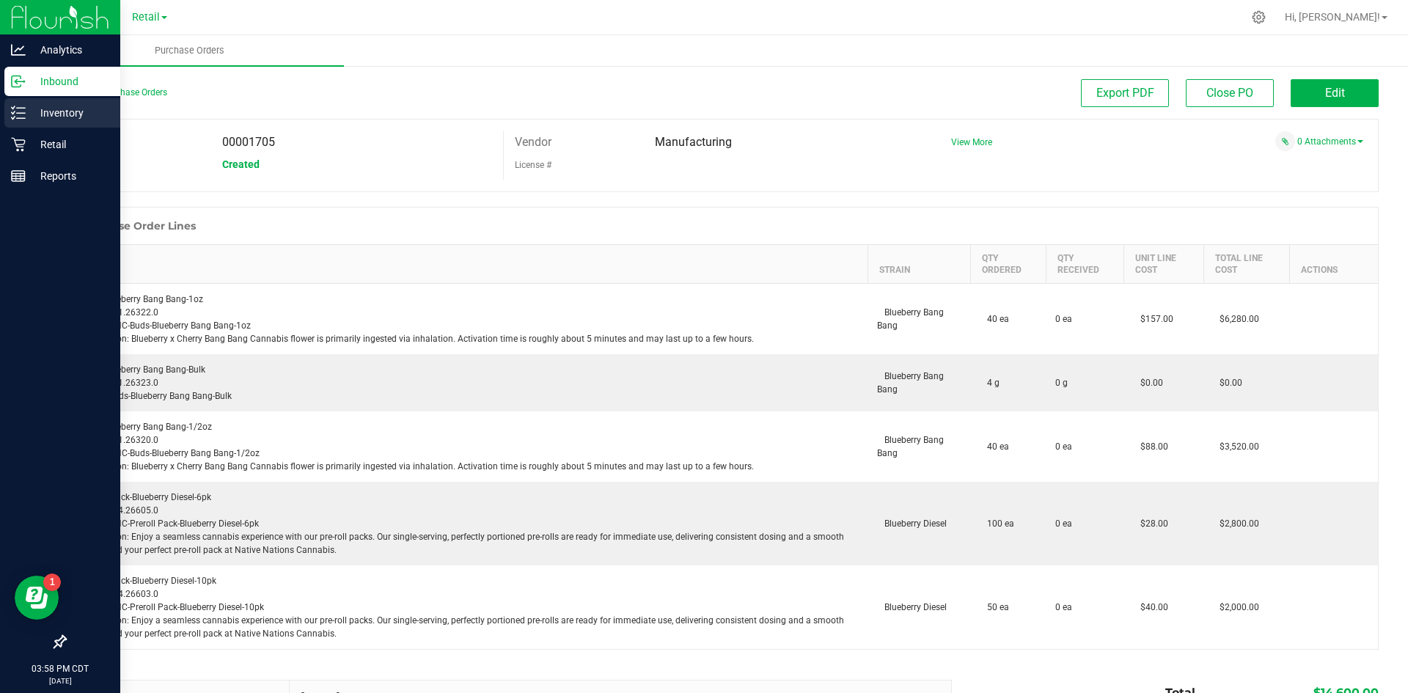
click at [24, 115] on icon at bounding box center [18, 113] width 15 height 15
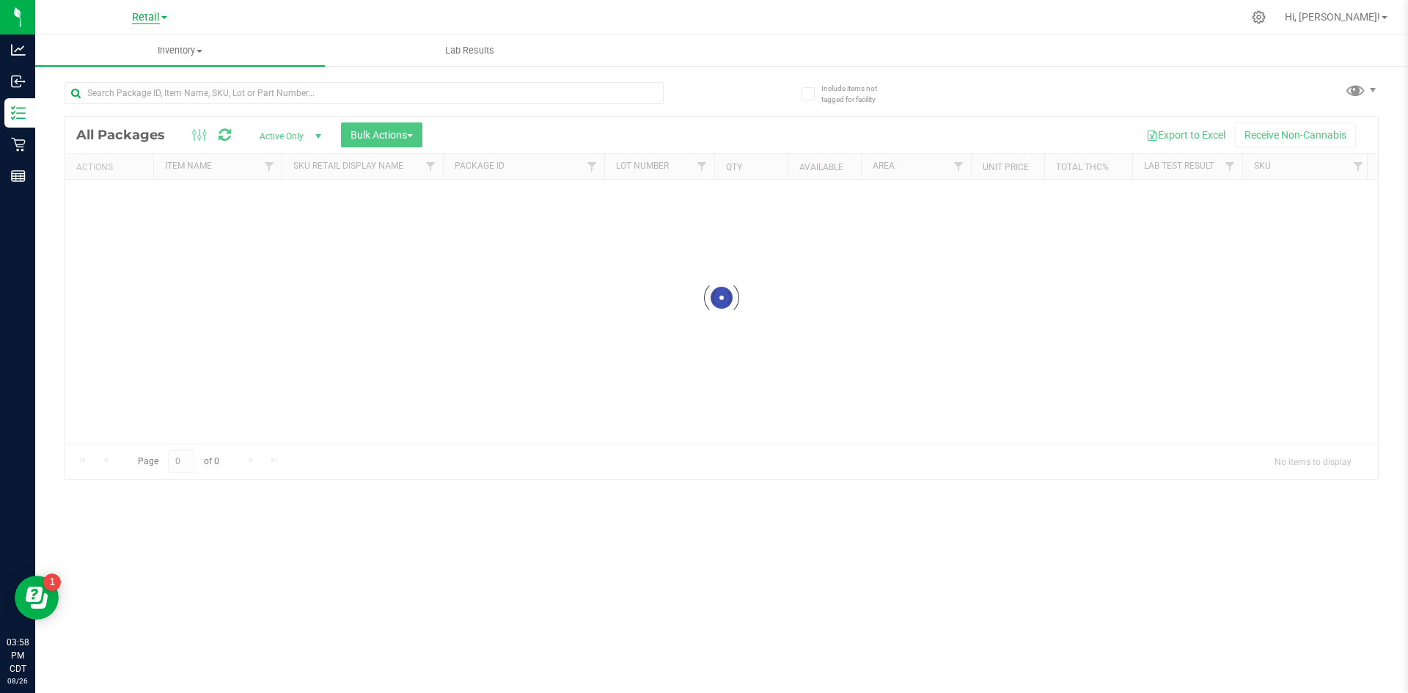
click at [134, 14] on span "Retail" at bounding box center [146, 17] width 28 height 13
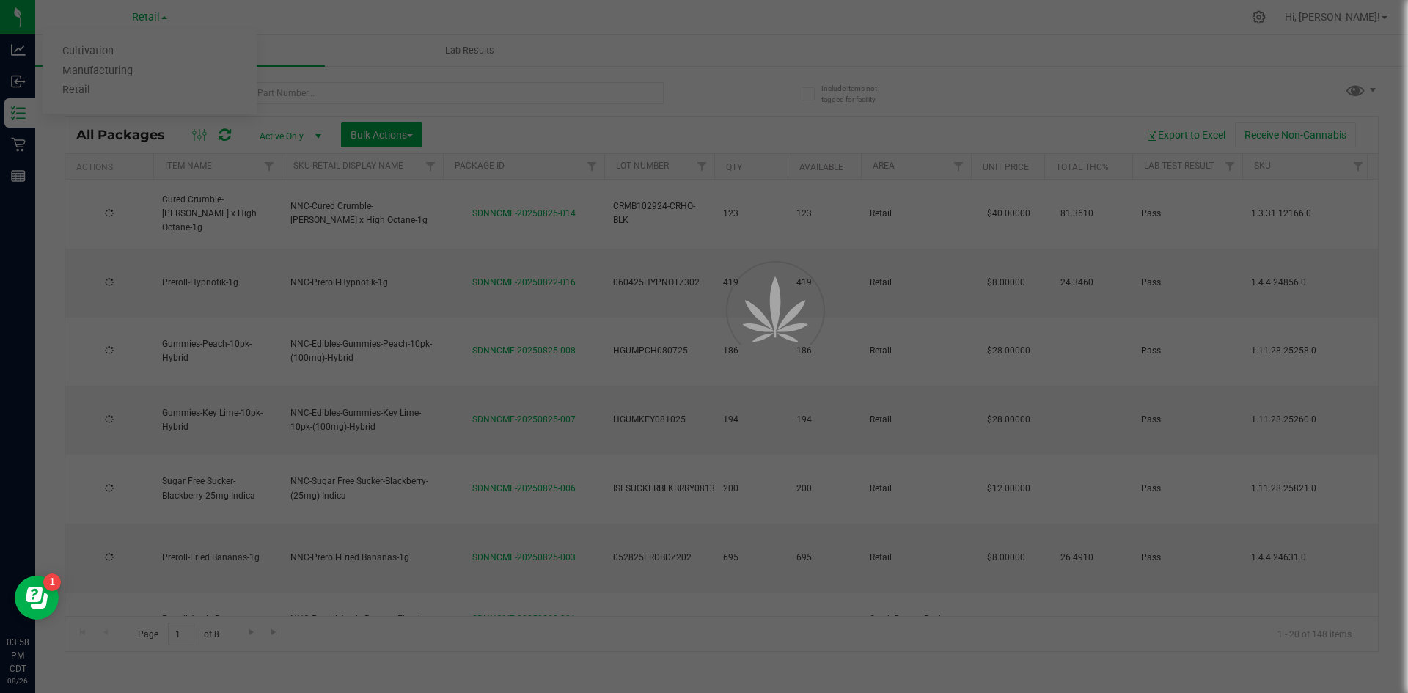
click at [128, 69] on div at bounding box center [704, 346] width 1408 height 693
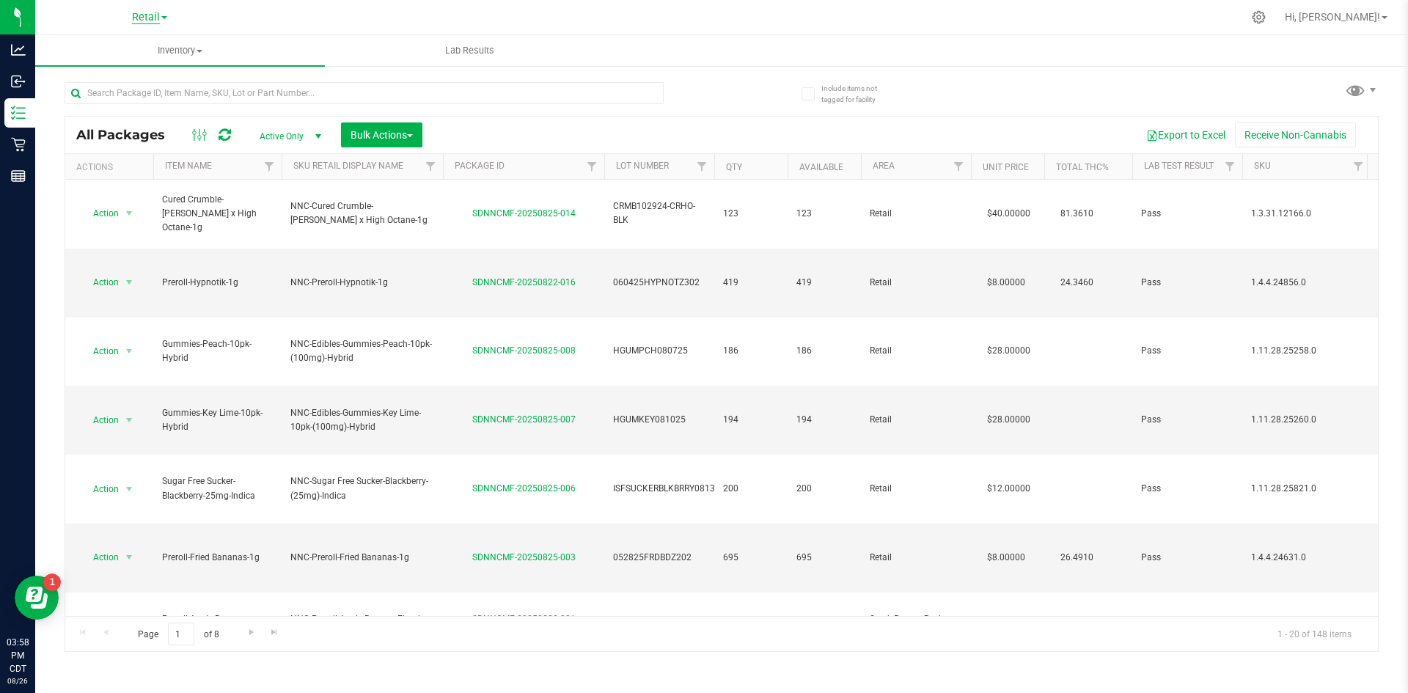
click at [151, 14] on span "Retail" at bounding box center [146, 17] width 28 height 13
click at [136, 70] on link "Manufacturing" at bounding box center [150, 72] width 214 height 20
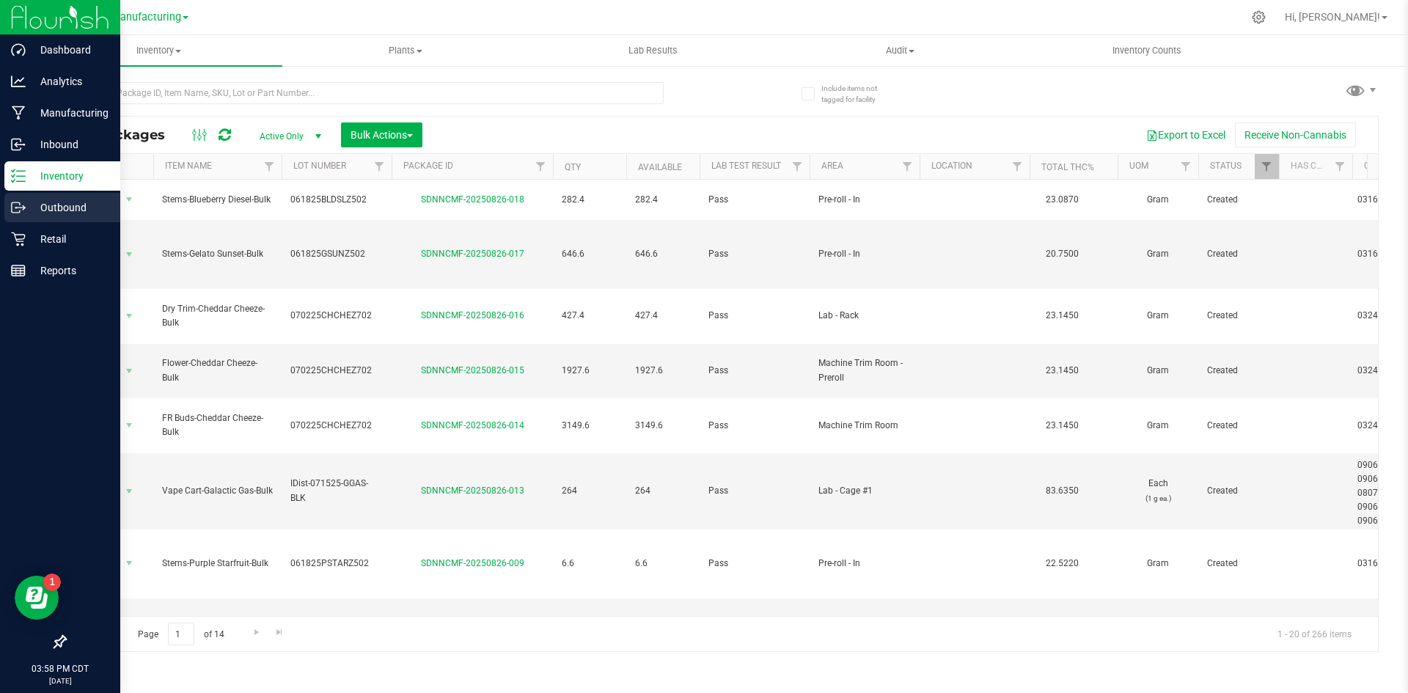
click at [54, 204] on p "Outbound" at bounding box center [70, 208] width 88 height 18
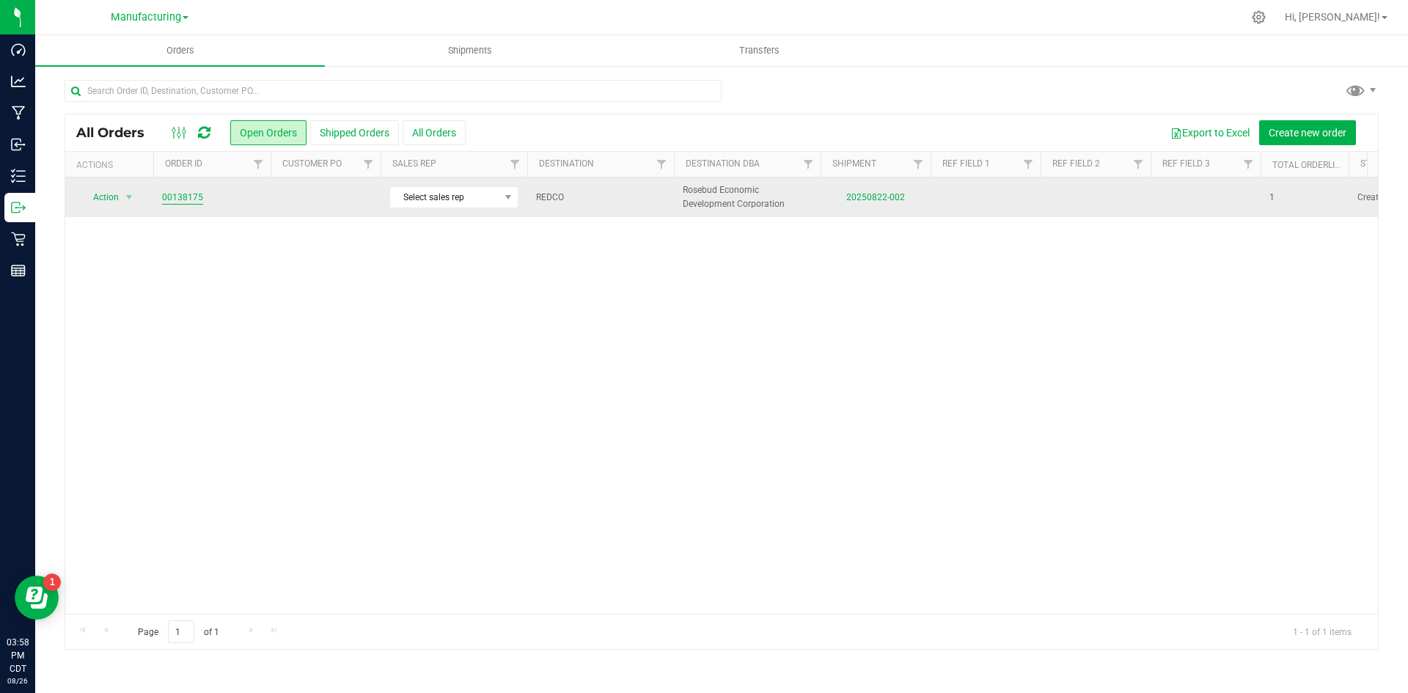
click at [191, 195] on link "00138175" at bounding box center [182, 198] width 41 height 14
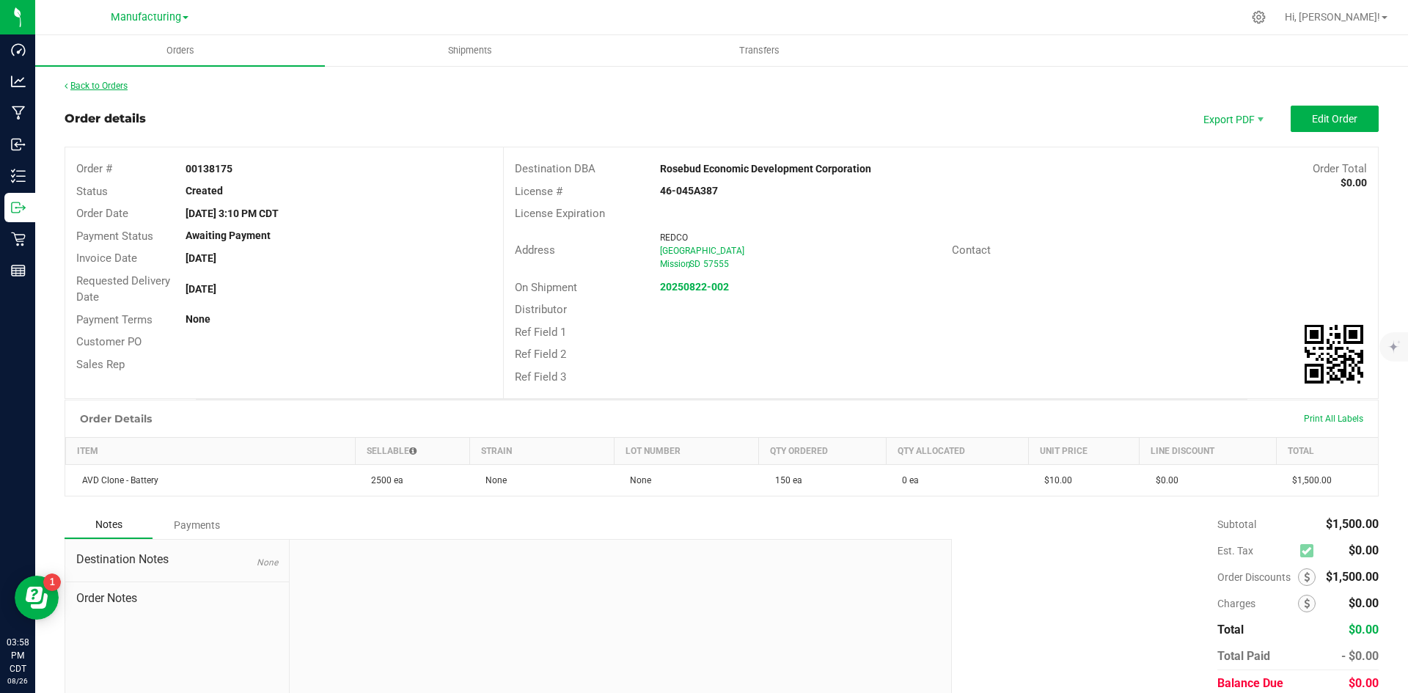
click at [122, 86] on link "Back to Orders" at bounding box center [96, 86] width 63 height 10
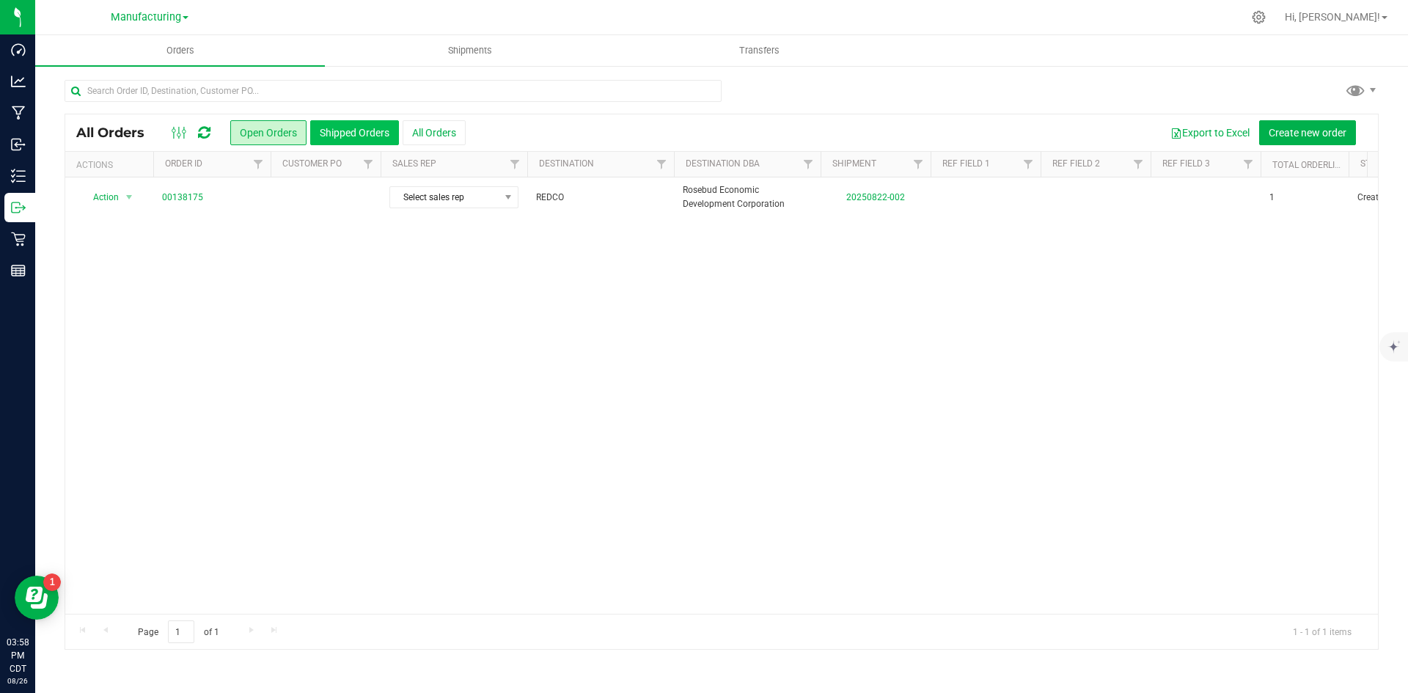
click at [354, 125] on button "Shipped Orders" at bounding box center [354, 132] width 89 height 25
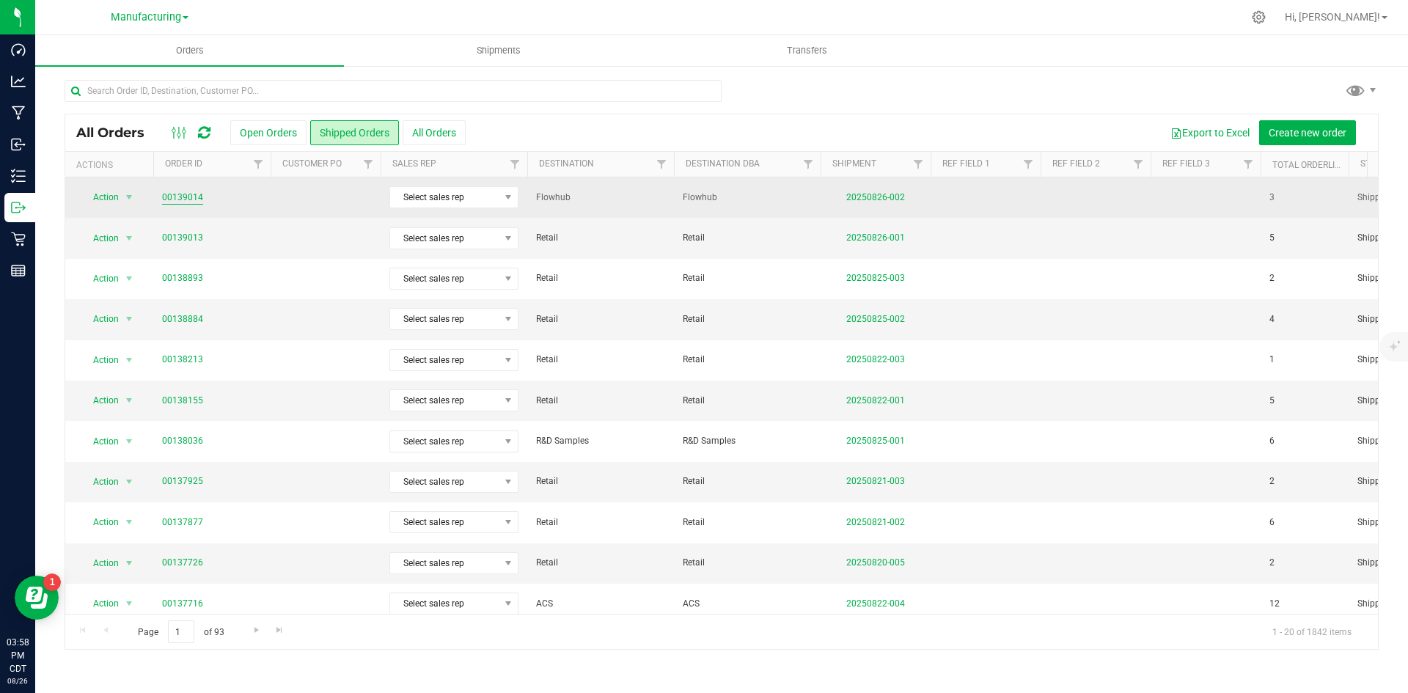
click at [186, 197] on link "00139014" at bounding box center [182, 198] width 41 height 14
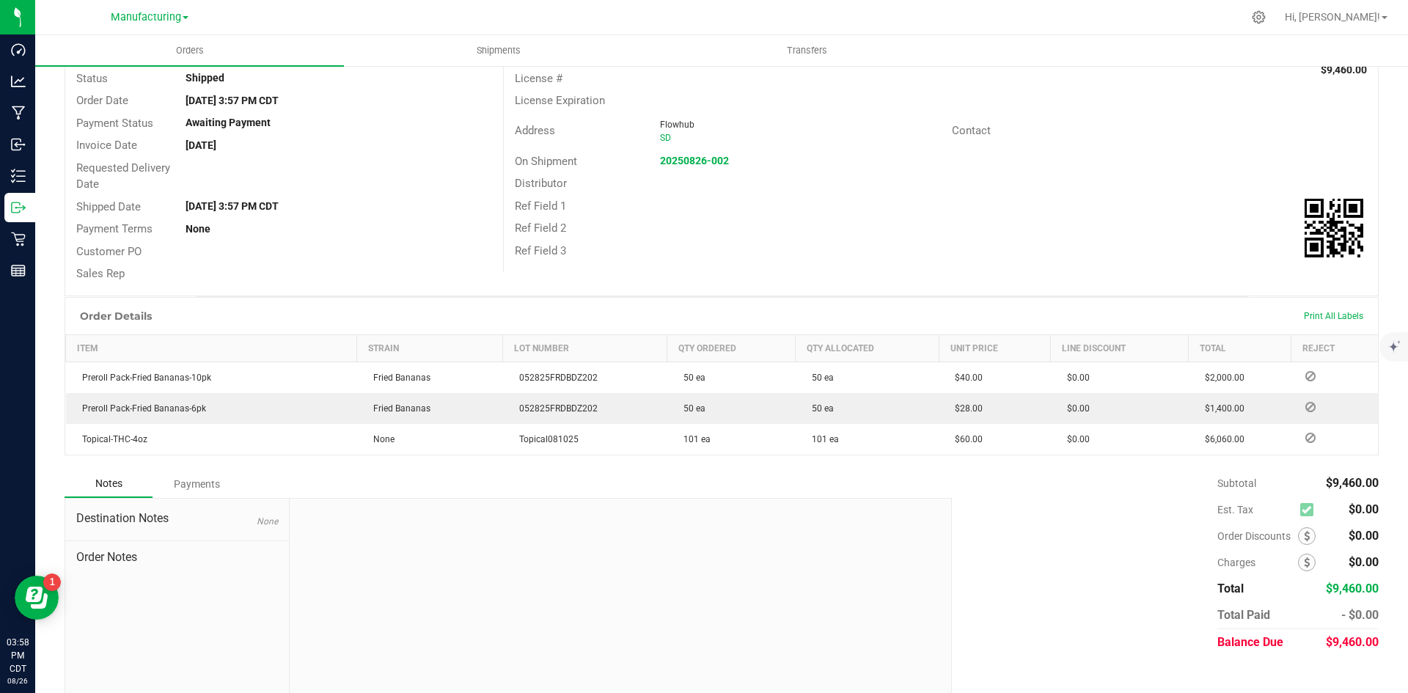
scroll to position [131, 0]
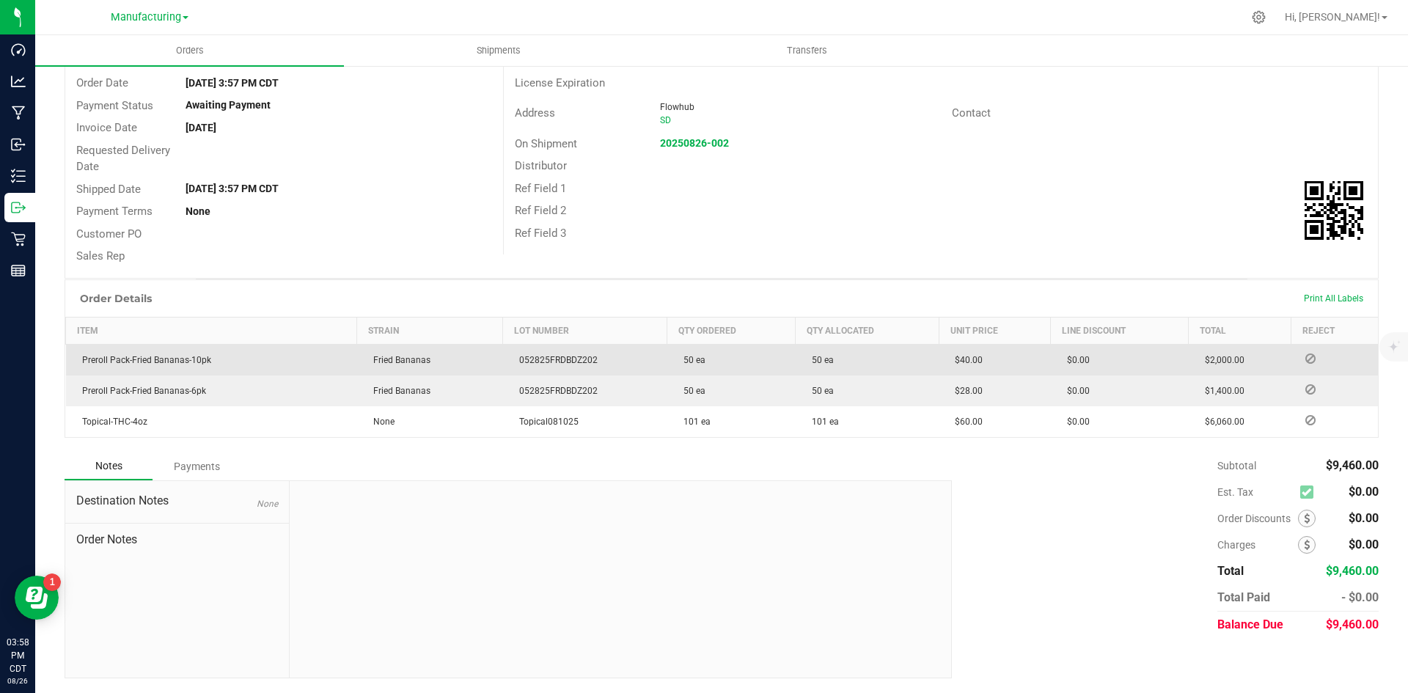
drag, startPoint x: 604, startPoint y: 371, endPoint x: 541, endPoint y: 358, distance: 65.2
click at [513, 359] on td "052825FRDBDZ202" at bounding box center [585, 360] width 164 height 32
copy span "052825FRDBDZ202"
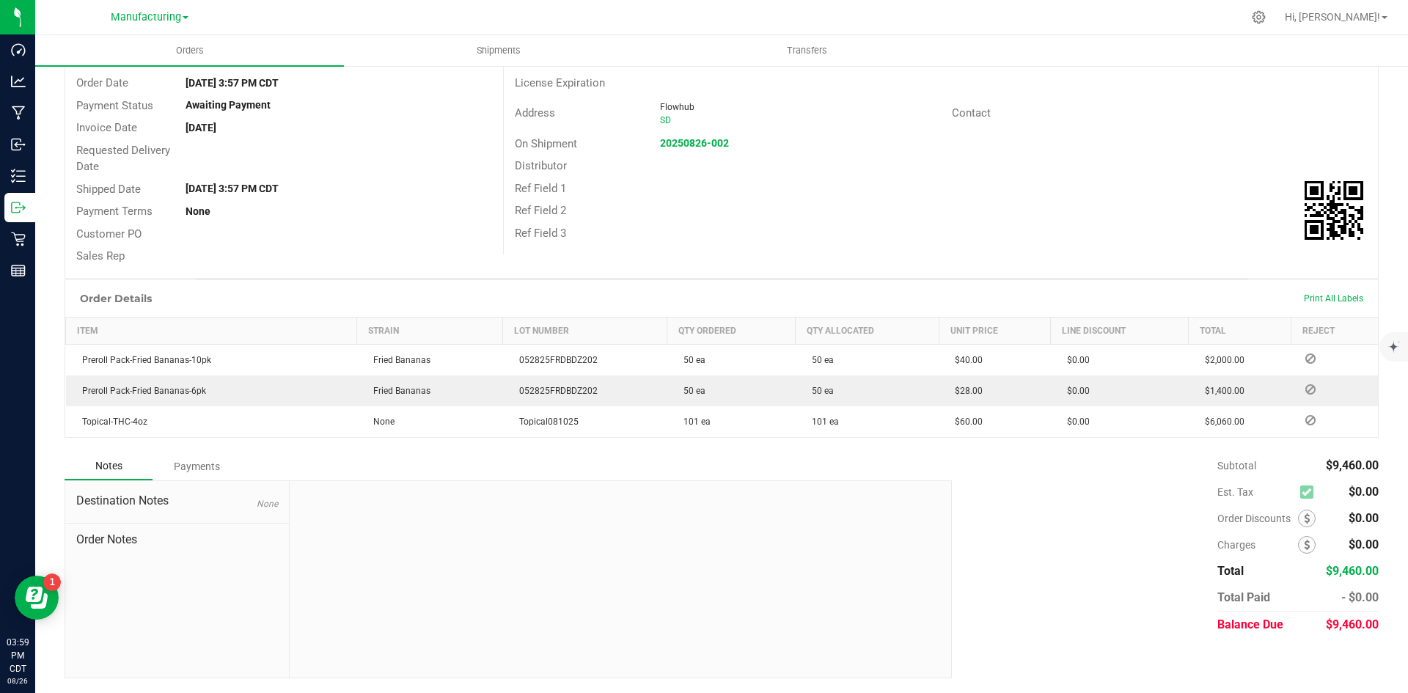
drag, startPoint x: 155, startPoint y: 21, endPoint x: 150, endPoint y: 29, distance: 10.6
click at [156, 19] on span "Manufacturing" at bounding box center [146, 17] width 70 height 12
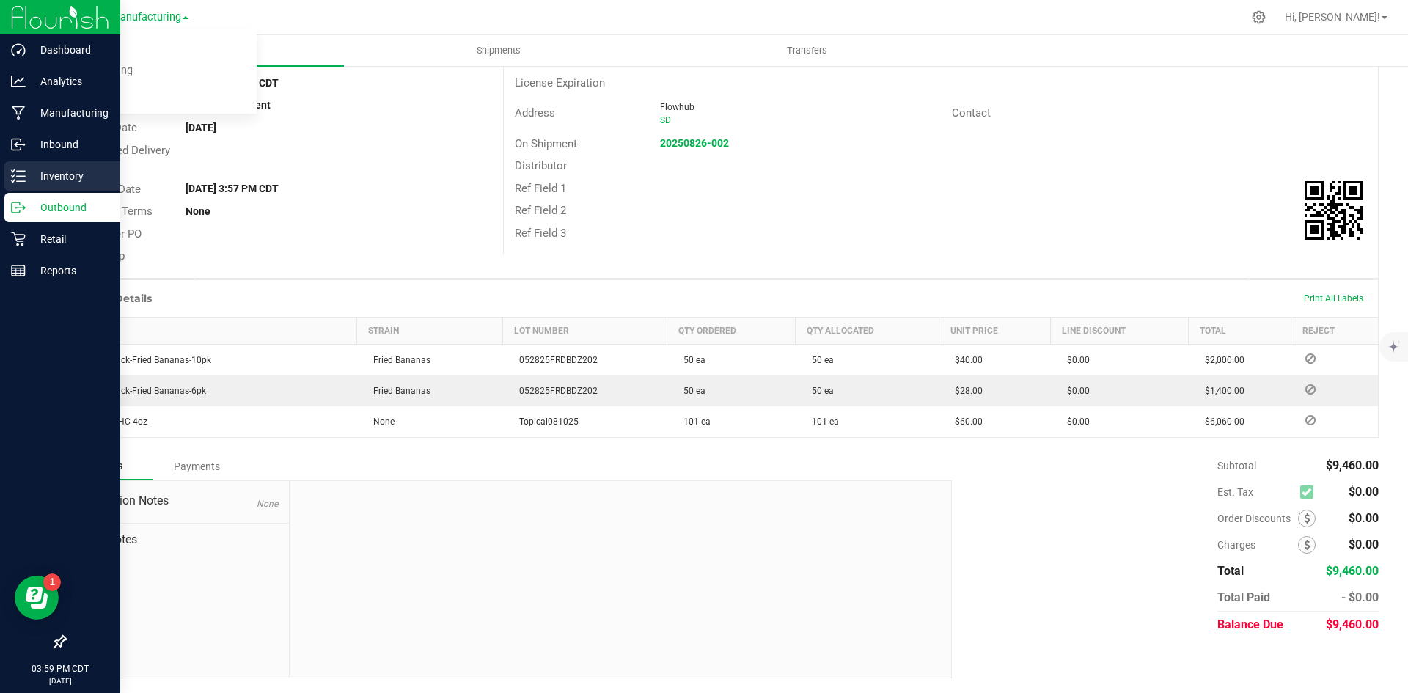
click at [20, 169] on icon at bounding box center [18, 176] width 15 height 15
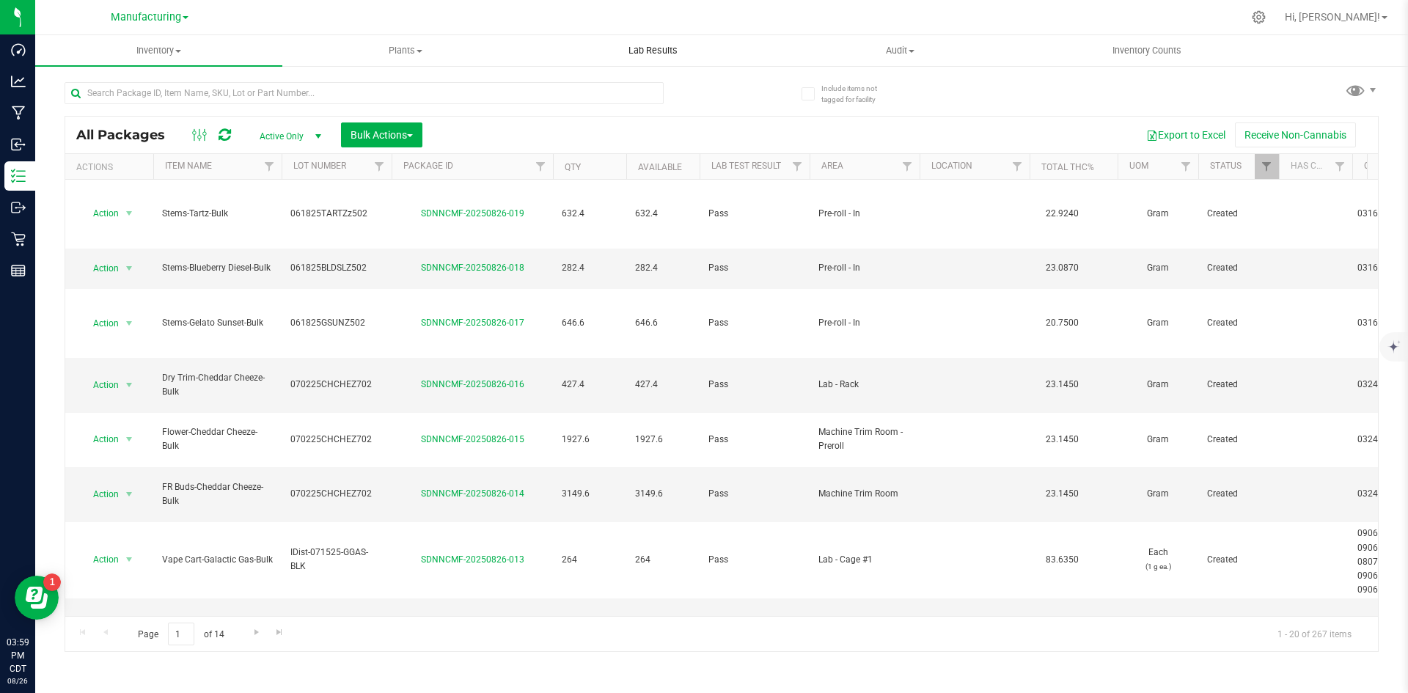
click at [663, 44] on span "Lab Results" at bounding box center [653, 50] width 89 height 13
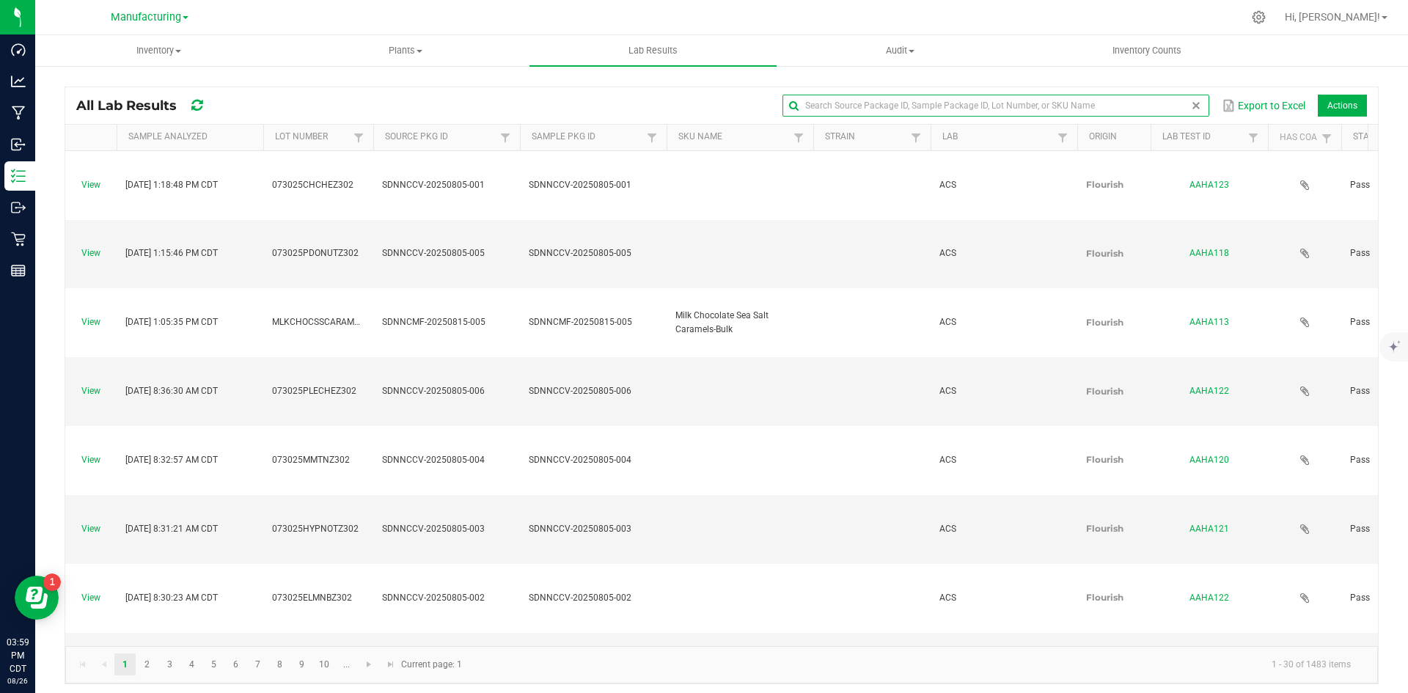
click at [1149, 107] on input "text" at bounding box center [996, 106] width 426 height 22
paste input "SDNNCMF-20250825-001"
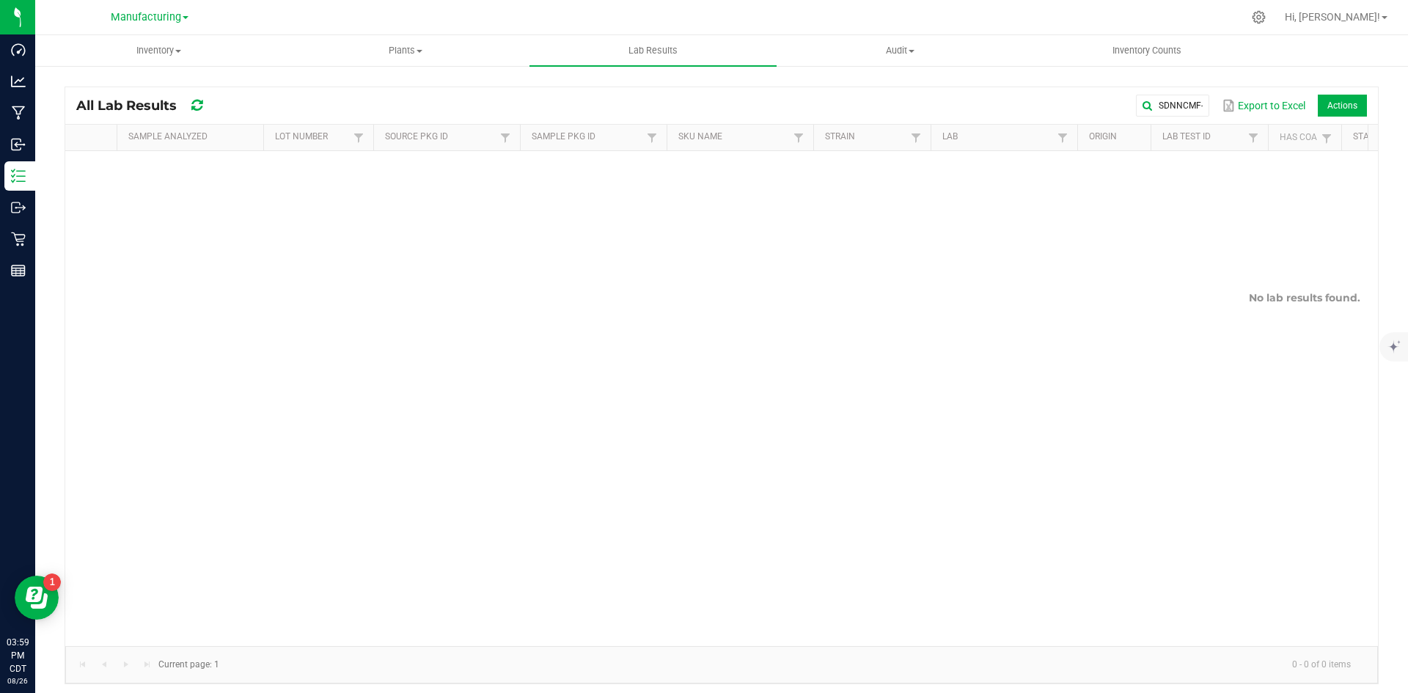
drag, startPoint x: 925, startPoint y: 94, endPoint x: 910, endPoint y: 96, distance: 15.6
click at [910, 96] on div "All Lab Results SDNNCMF-20250825-001 Export to Excel Actions" at bounding box center [721, 105] width 1313 height 37
click at [1154, 100] on input "SDNNCMF-20250825-001" at bounding box center [996, 106] width 426 height 22
drag, startPoint x: 1131, startPoint y: 101, endPoint x: 755, endPoint y: 106, distance: 375.6
click at [747, 109] on div "SDNNCMF-20250825-001 Export to Excel Actions" at bounding box center [797, 105] width 1139 height 25
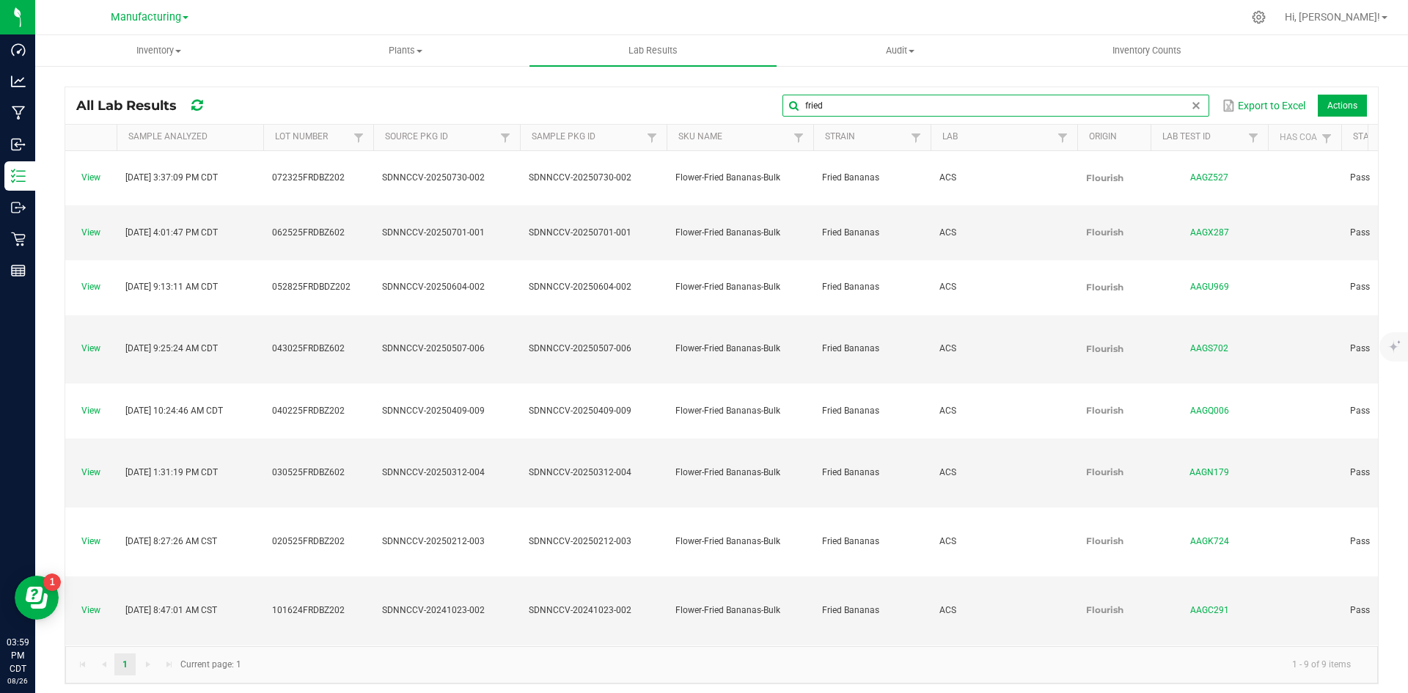
type input "fried"
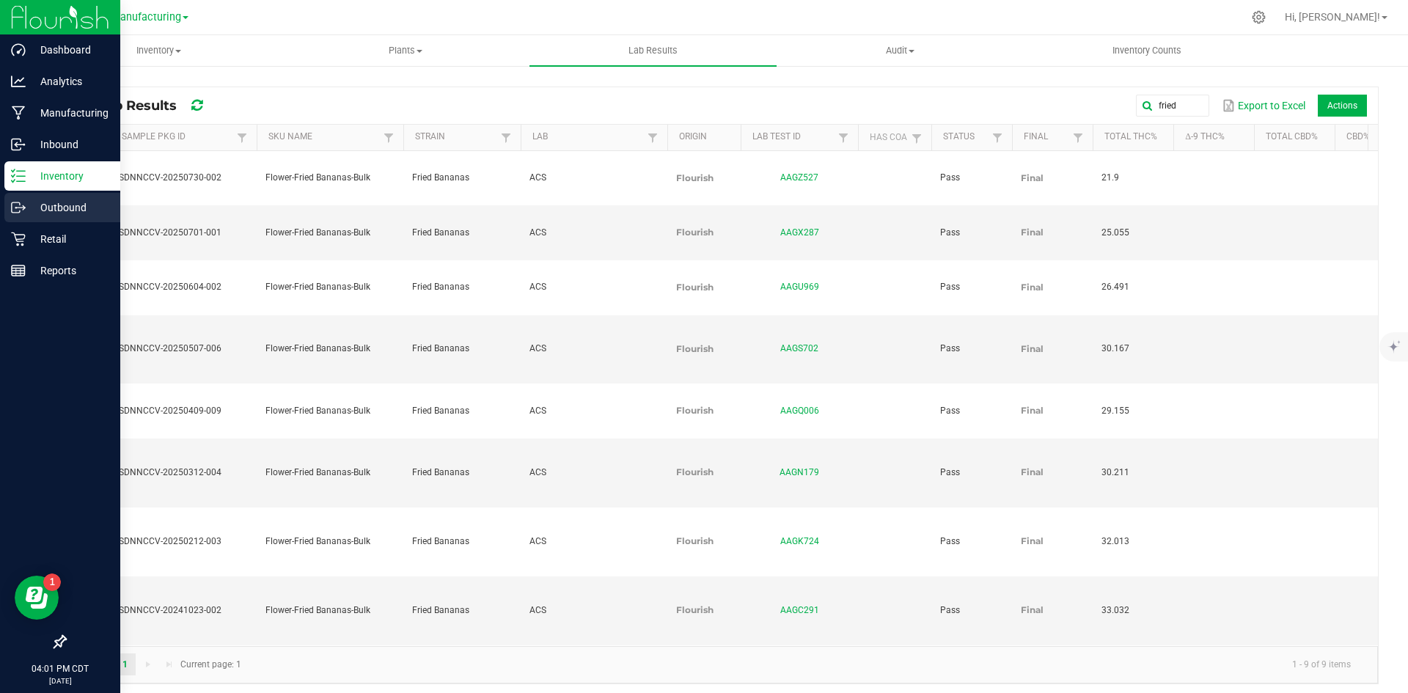
click at [38, 210] on p "Outbound" at bounding box center [70, 208] width 88 height 18
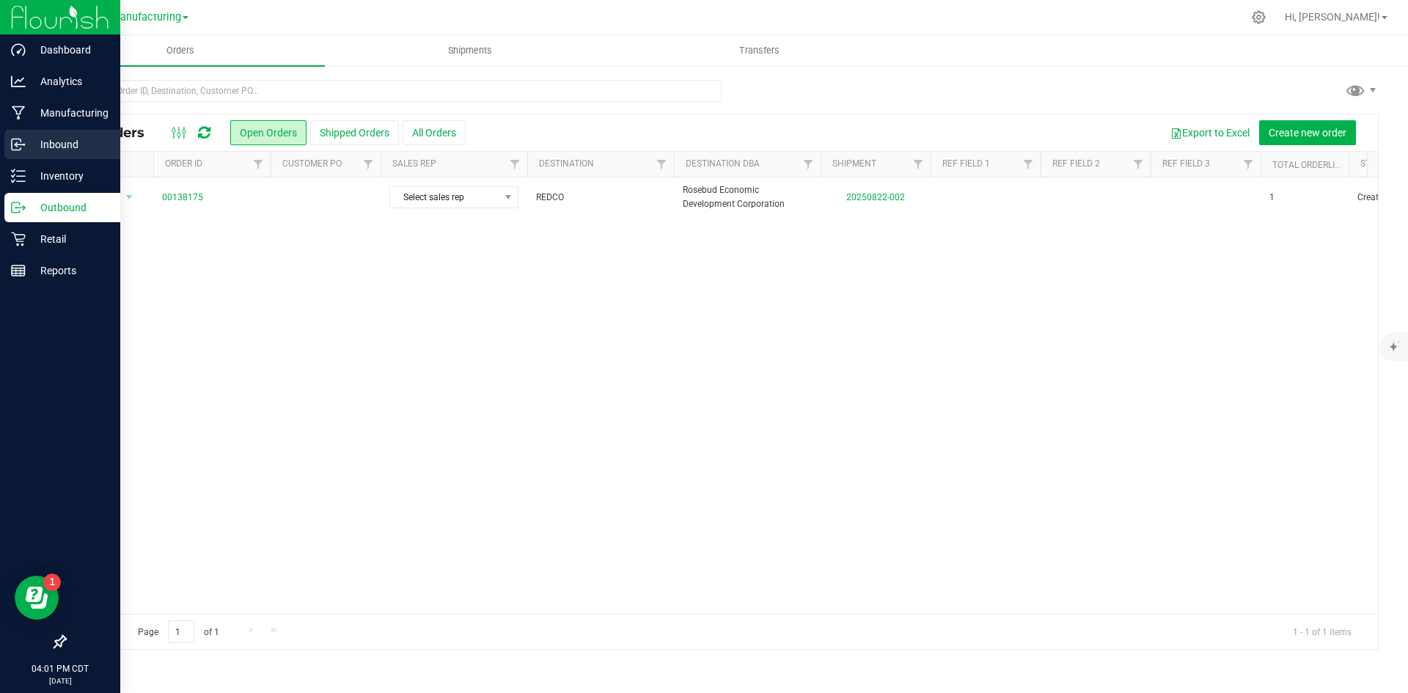
click at [67, 142] on p "Inbound" at bounding box center [70, 145] width 88 height 18
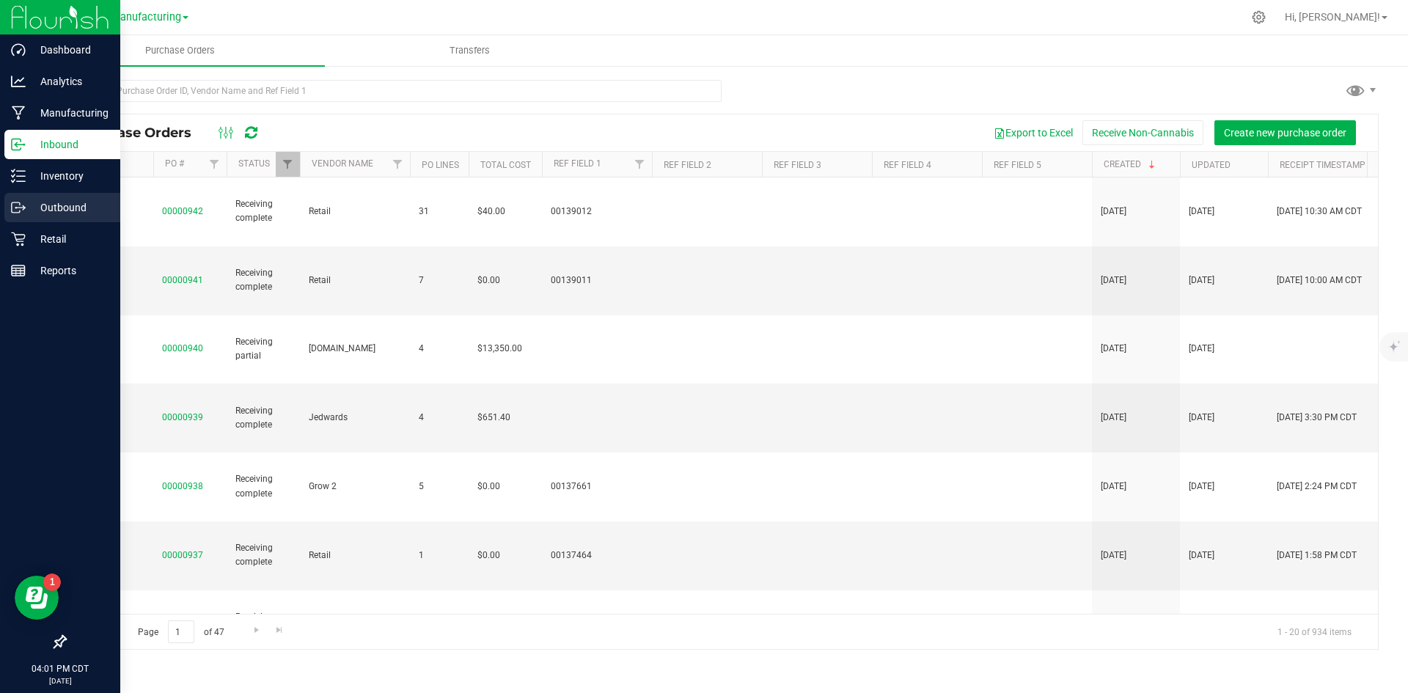
click at [46, 212] on p "Outbound" at bounding box center [70, 208] width 88 height 18
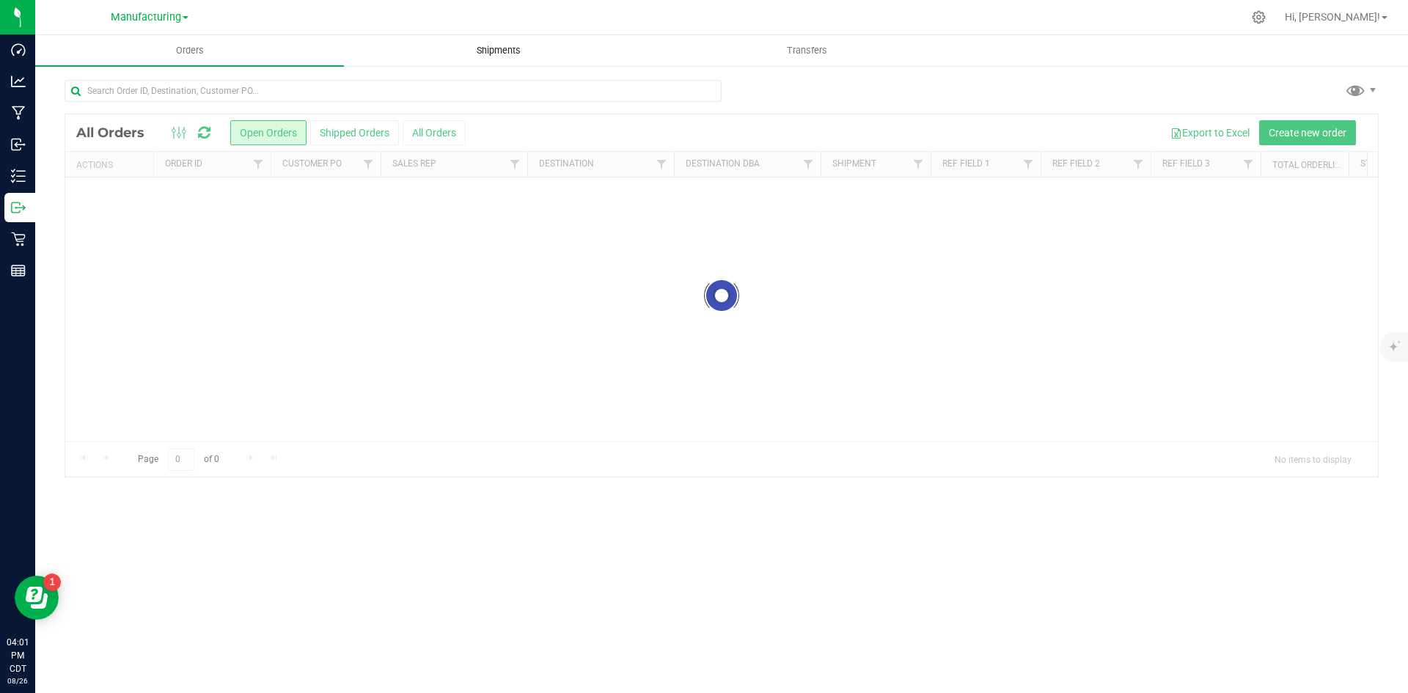
click at [474, 51] on span "Shipments" at bounding box center [499, 50] width 84 height 13
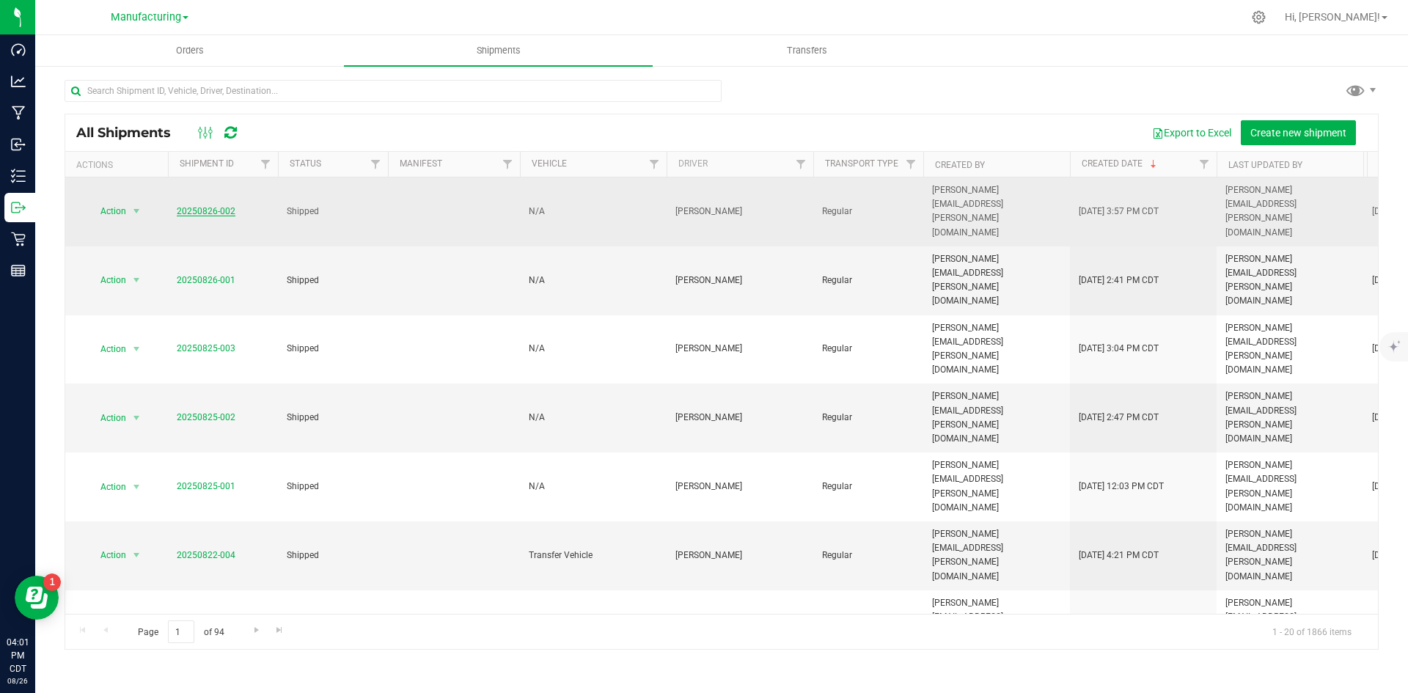
click at [227, 206] on link "20250826-002" at bounding box center [206, 211] width 59 height 10
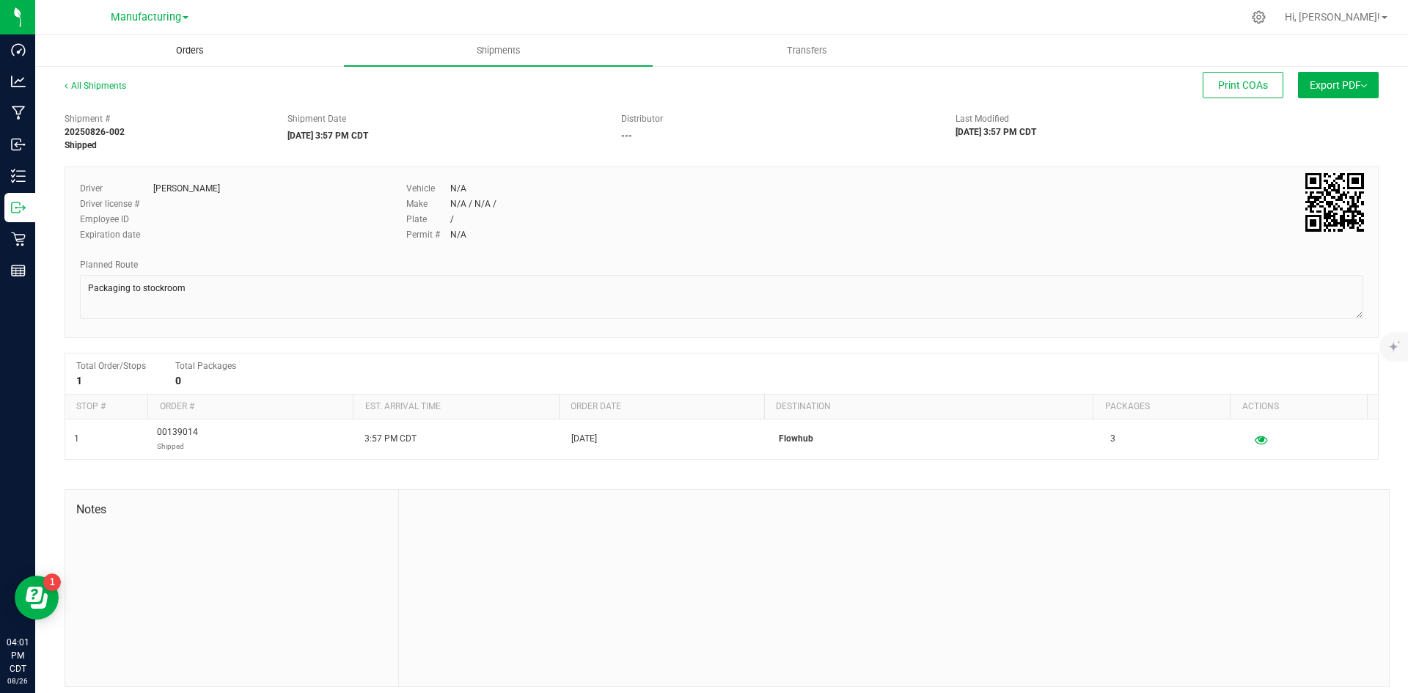
click at [205, 45] on span "Orders" at bounding box center [189, 50] width 67 height 13
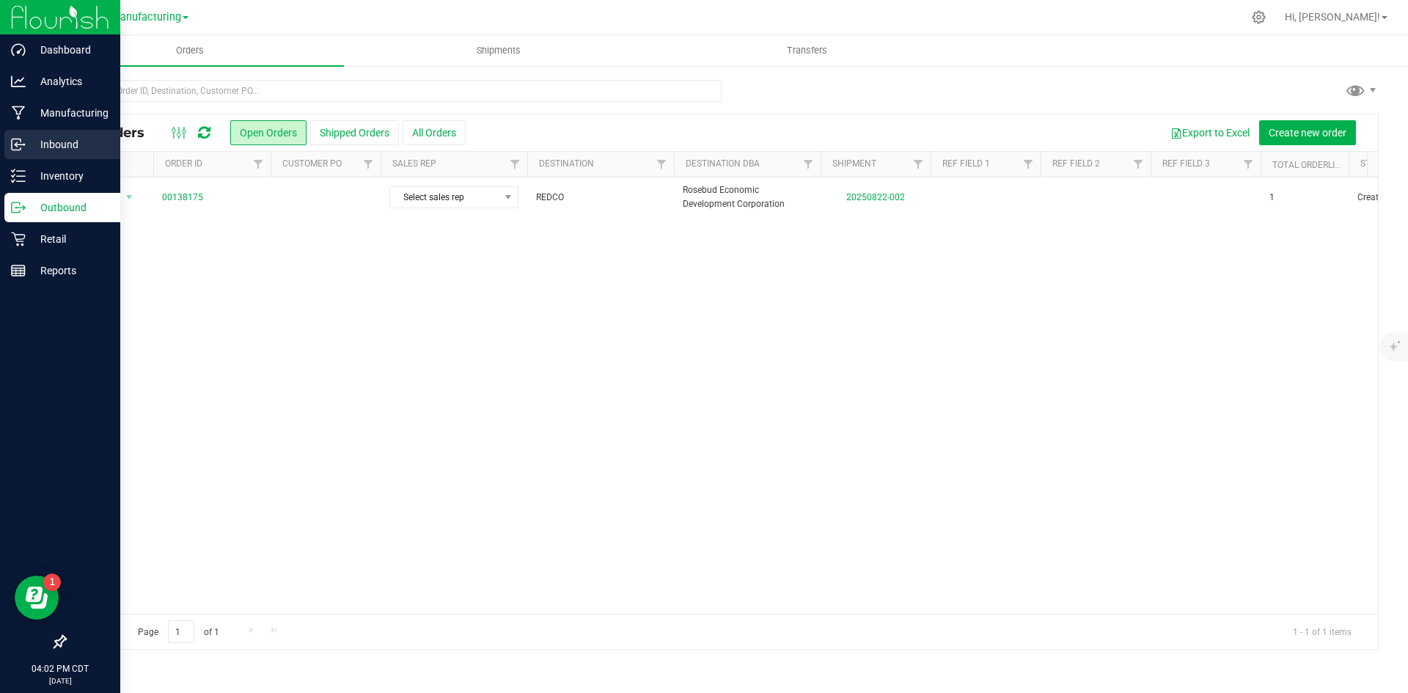
click at [45, 144] on p "Inbound" at bounding box center [70, 145] width 88 height 18
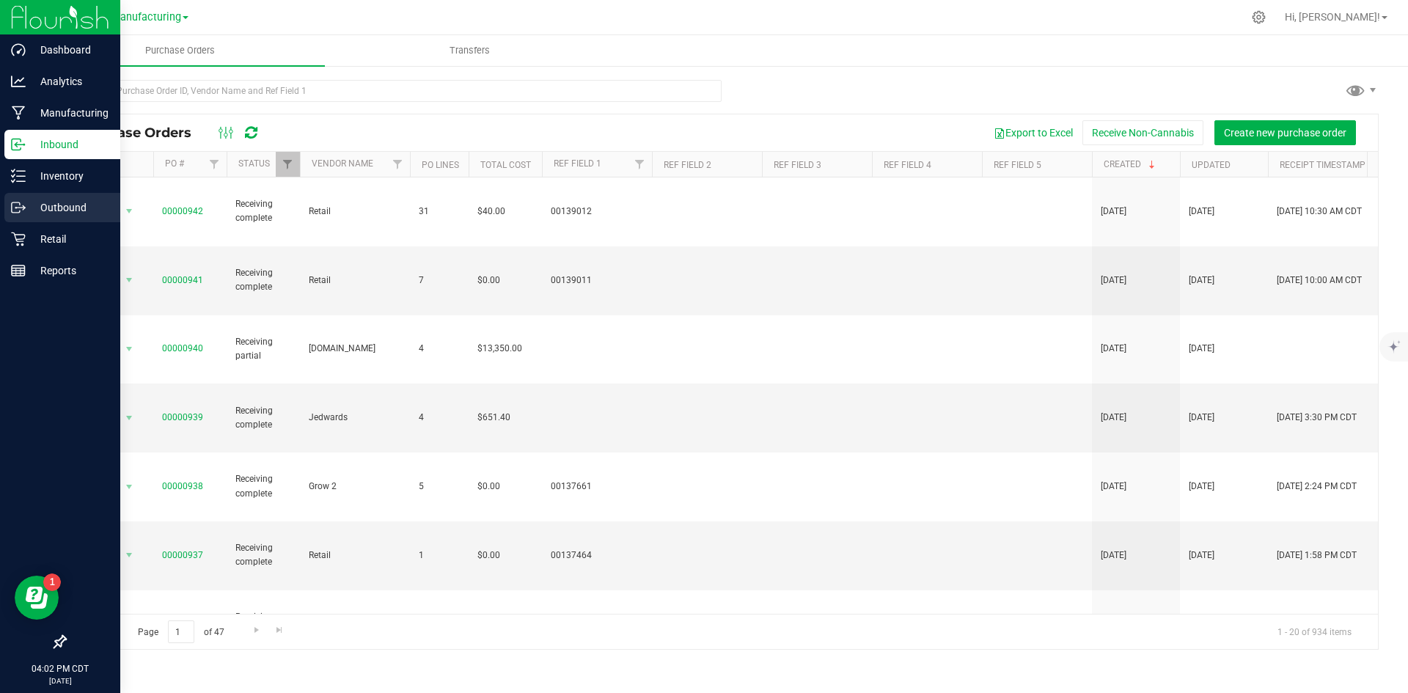
click at [21, 209] on icon at bounding box center [18, 207] width 15 height 15
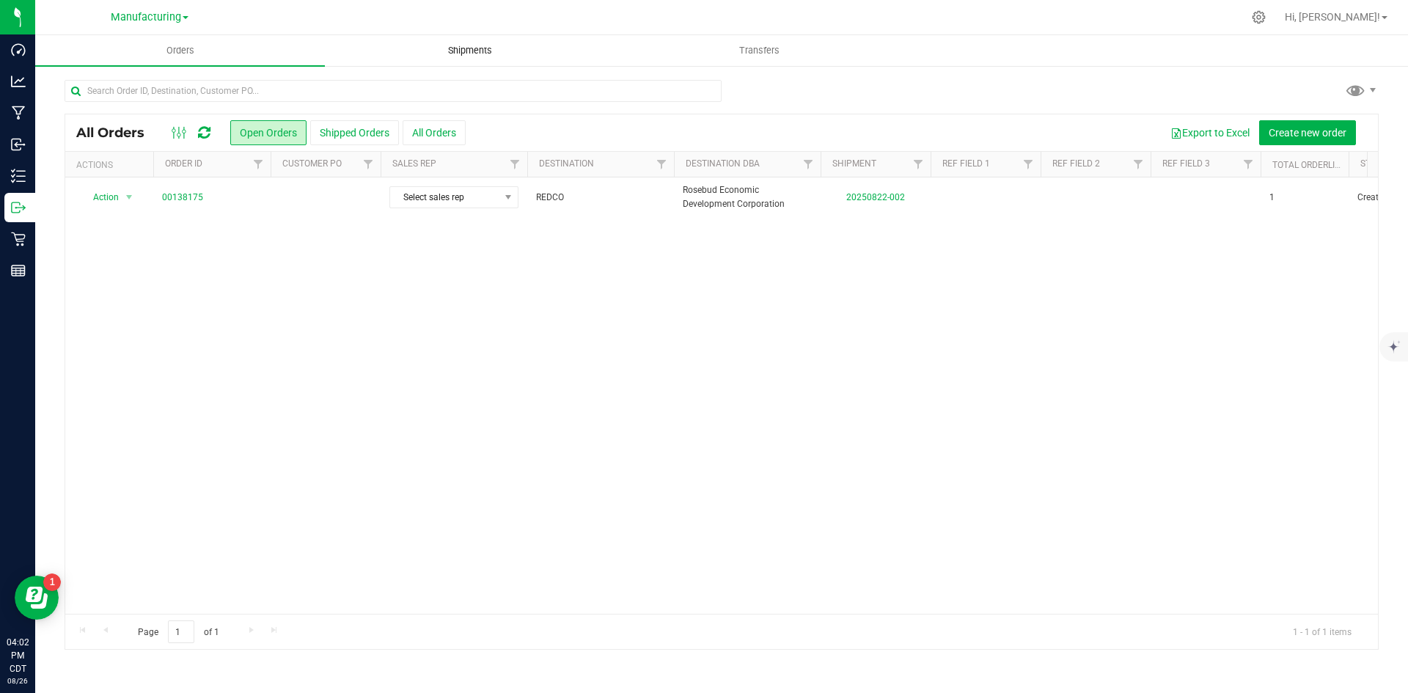
click at [478, 45] on span "Shipments" at bounding box center [470, 50] width 84 height 13
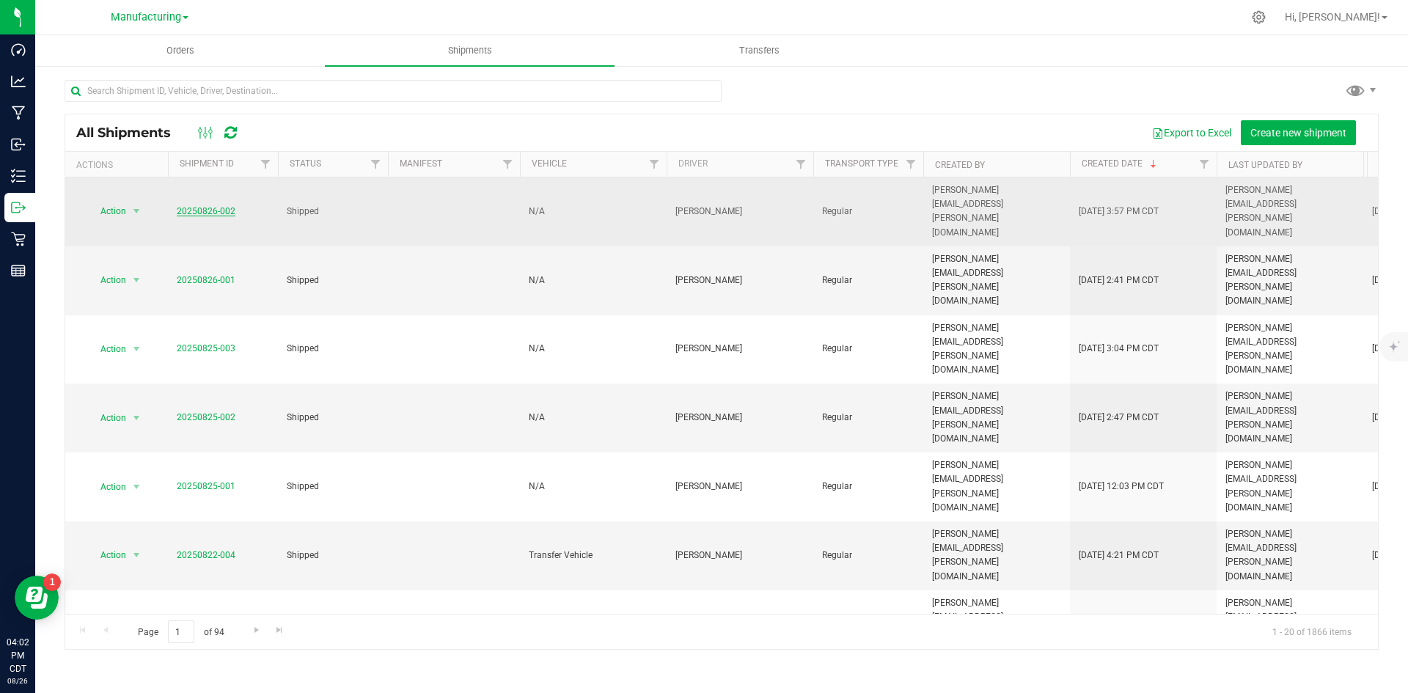
click at [215, 206] on link "20250826-002" at bounding box center [206, 211] width 59 height 10
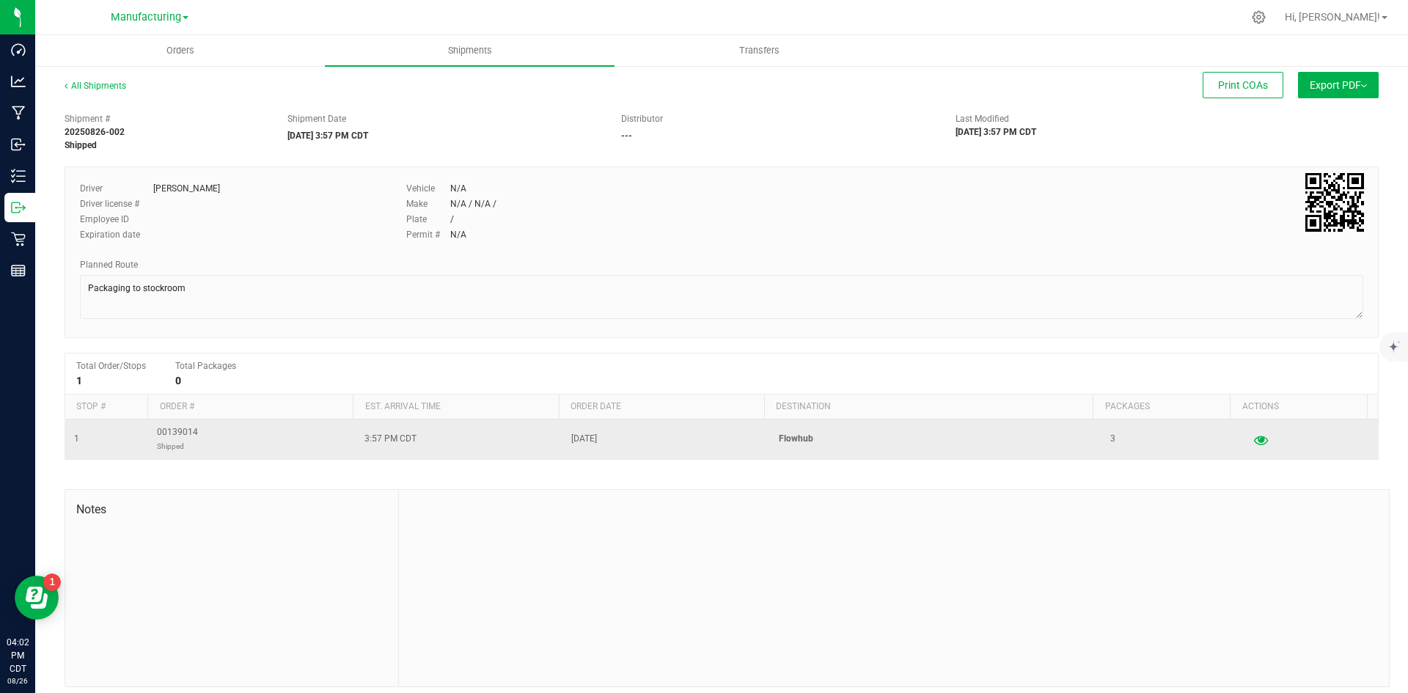
click at [1248, 433] on button "button" at bounding box center [1261, 439] width 26 height 23
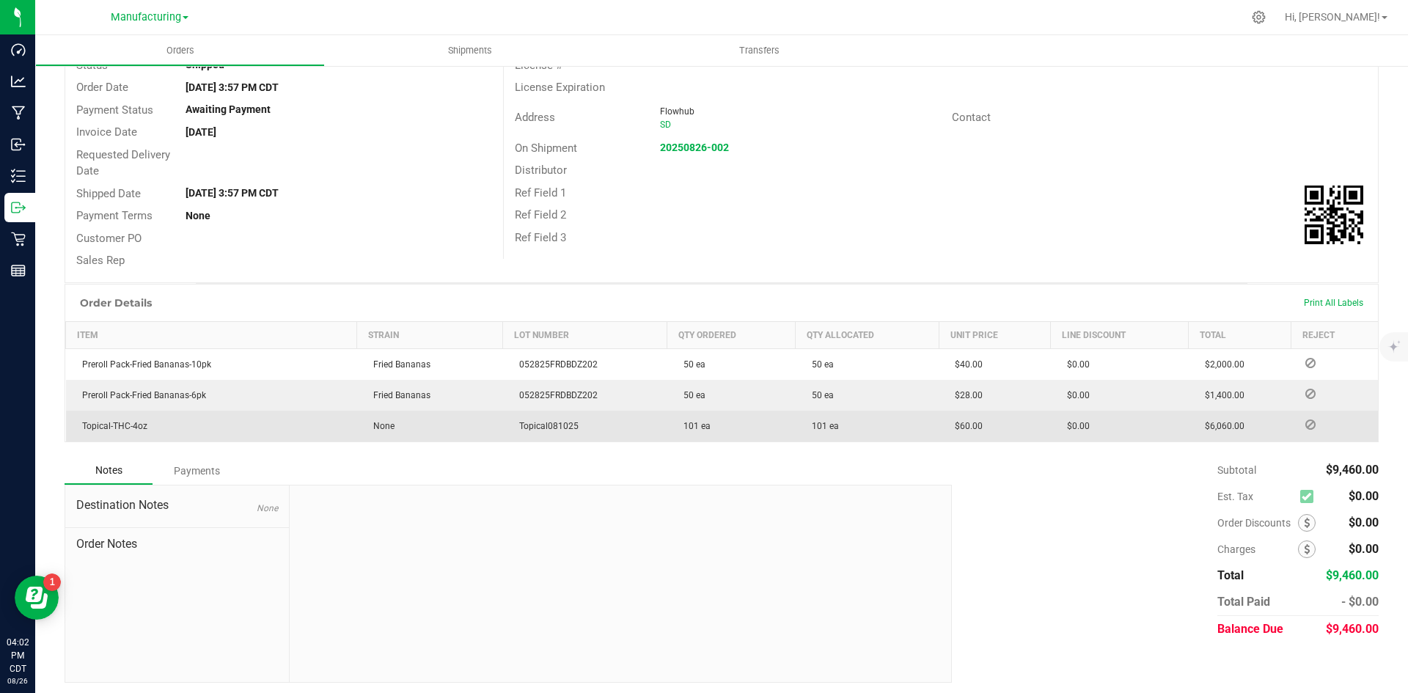
scroll to position [131, 0]
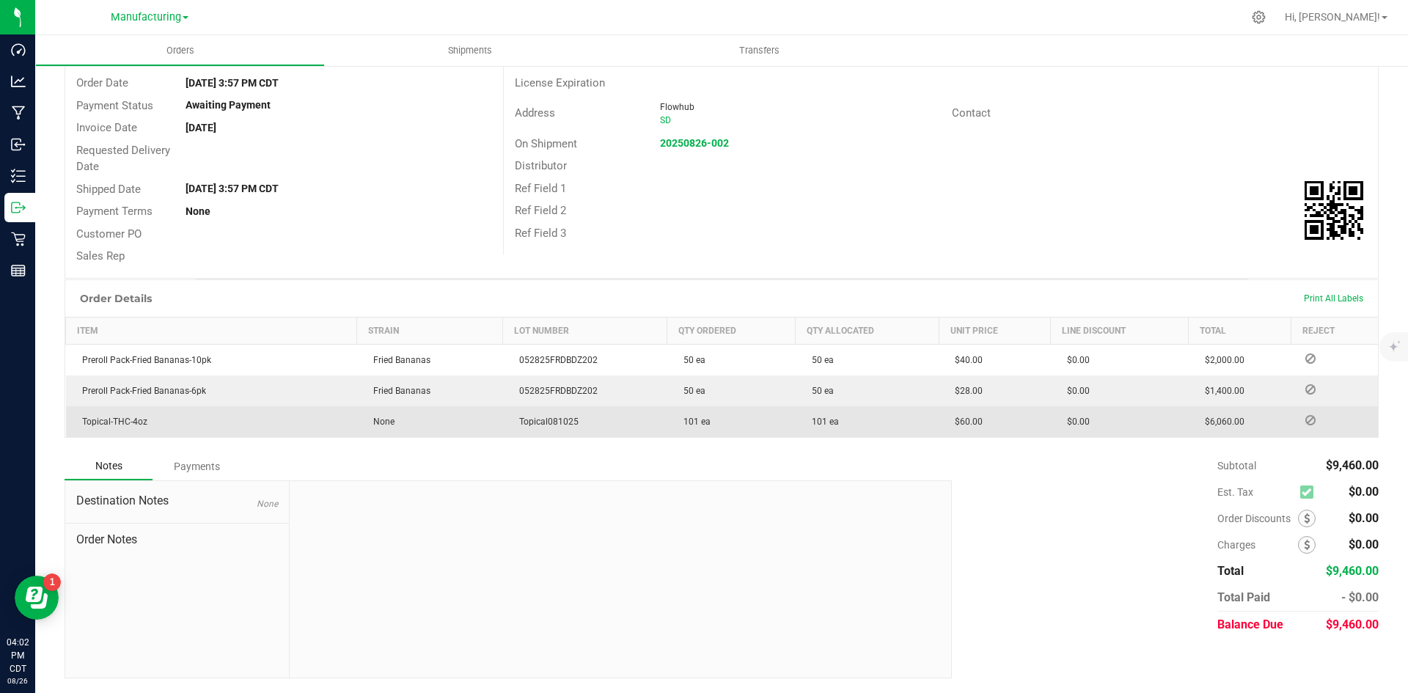
drag, startPoint x: 585, startPoint y: 426, endPoint x: 542, endPoint y: 422, distance: 42.7
click at [519, 425] on td "Topical081025" at bounding box center [585, 421] width 164 height 31
copy span "Topical081025"
